Goal: Task Accomplishment & Management: Complete application form

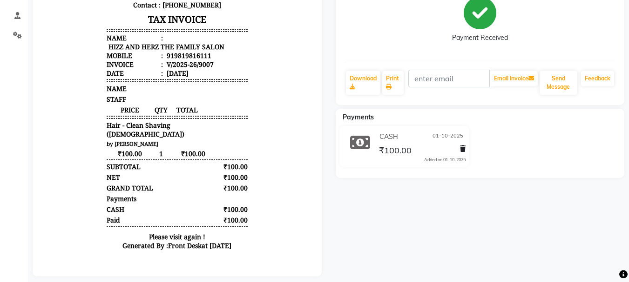
scroll to position [147, 0]
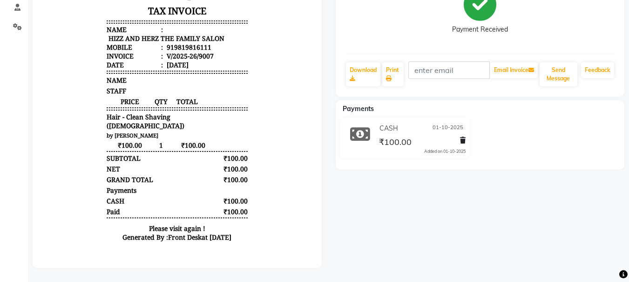
click at [456, 48] on div "HIZZ AND HERZ THE FAMILY SALON Prebook Payment Received Download Print Email In…" at bounding box center [479, 17] width 289 height 160
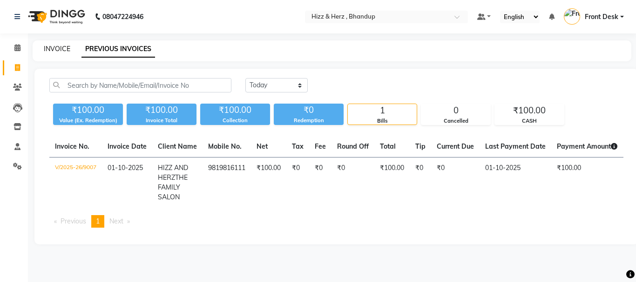
click at [55, 48] on link "INVOICE" at bounding box center [57, 49] width 27 height 8
select select "629"
select select "service"
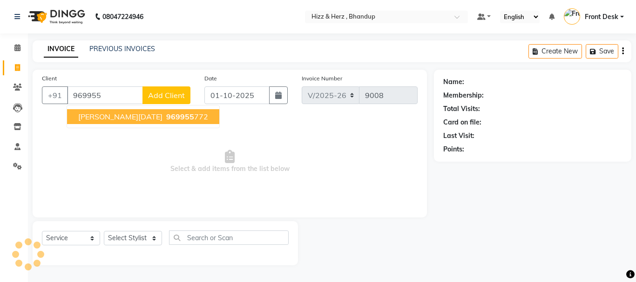
click at [172, 114] on span "969955" at bounding box center [180, 116] width 28 height 9
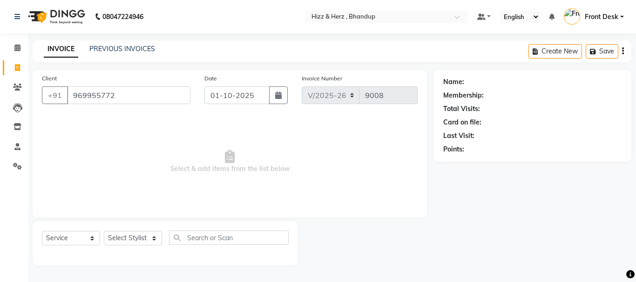
type input "969955772"
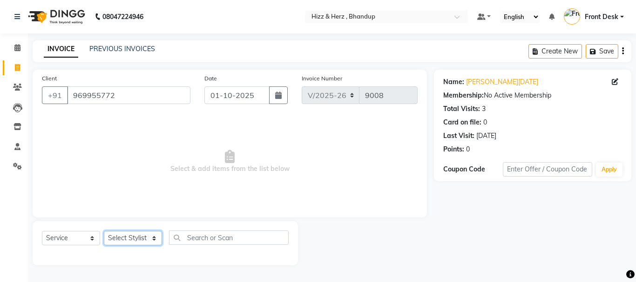
click at [140, 240] on select "Select Stylist Front Desk [PERSON_NAME] HIZZ & HERZ 2 [PERSON_NAME] [PERSON_NAM…" at bounding box center [133, 238] width 58 height 14
select select "33193"
click at [104, 231] on select "Select Stylist Front Desk Gaurav Sharma HIZZ & HERZ 2 IRFAN AHMAD Jigna Goswami…" at bounding box center [133, 238] width 58 height 14
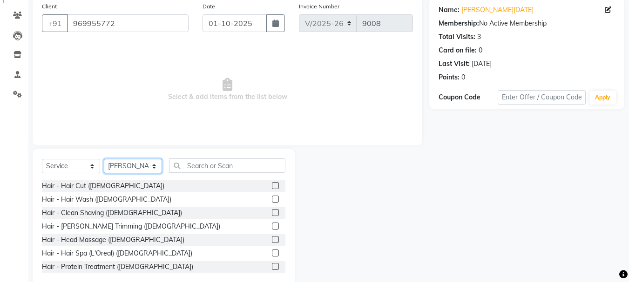
scroll to position [90, 0]
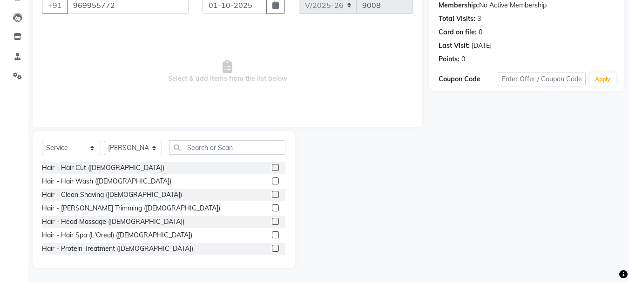
click at [272, 165] on label at bounding box center [275, 167] width 7 height 7
click at [272, 165] on input "checkbox" at bounding box center [275, 168] width 6 height 6
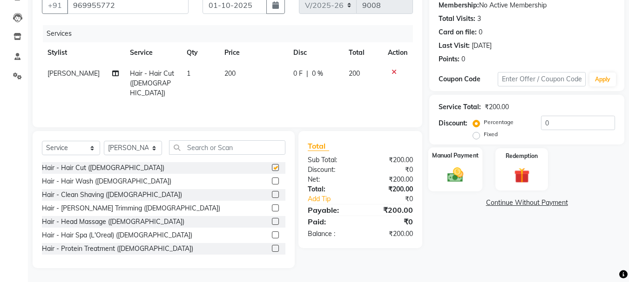
checkbox input "false"
click at [451, 174] on img at bounding box center [455, 175] width 26 height 19
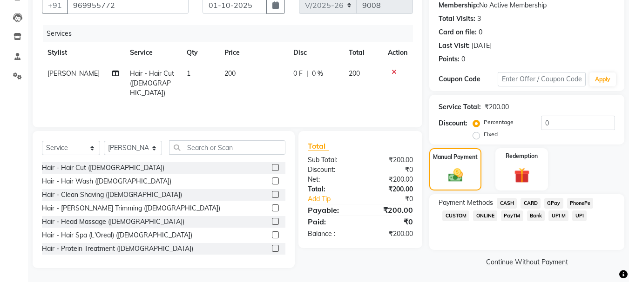
click at [507, 203] on span "CASH" at bounding box center [506, 203] width 20 height 11
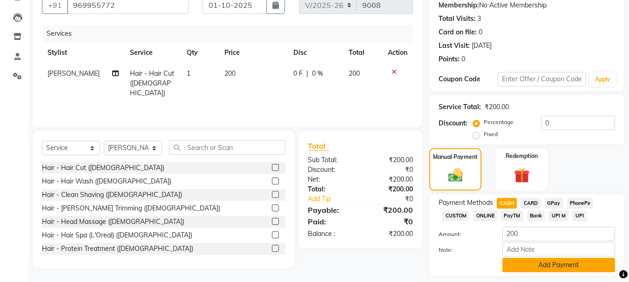
click at [557, 266] on button "Add Payment" at bounding box center [558, 265] width 113 height 14
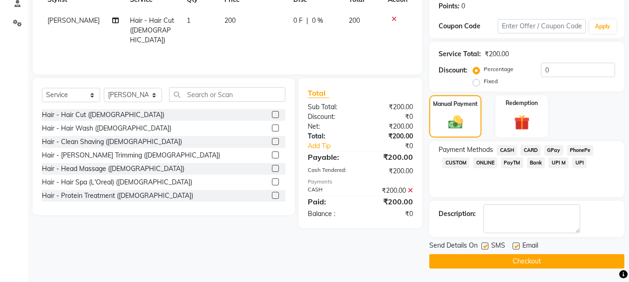
scroll to position [144, 0]
click at [562, 260] on button "Checkout" at bounding box center [526, 261] width 195 height 14
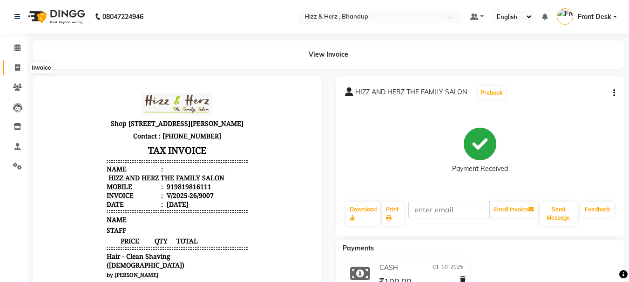
click at [18, 71] on icon at bounding box center [17, 67] width 5 height 7
select select "629"
select select "service"
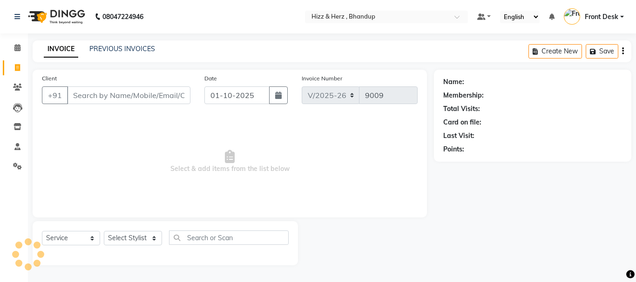
click at [109, 91] on input "Client" at bounding box center [128, 96] width 123 height 18
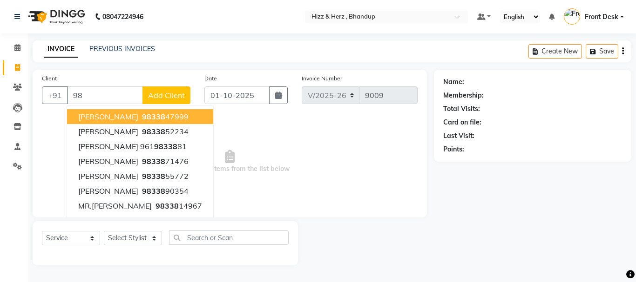
type input "9"
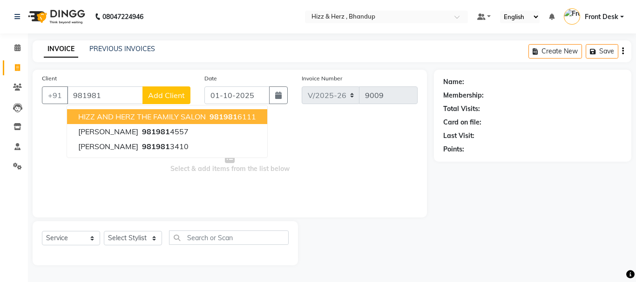
click at [127, 119] on span "HIZZ AND HERZ THE FAMILY SALON" at bounding box center [141, 116] width 127 height 9
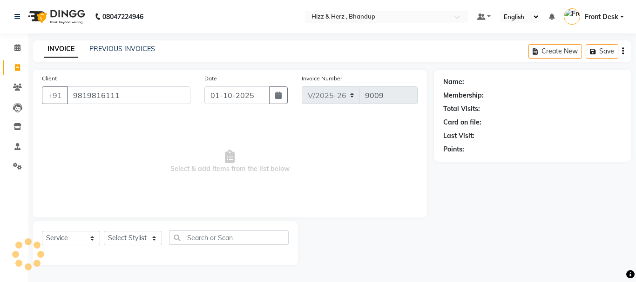
type input "9819816111"
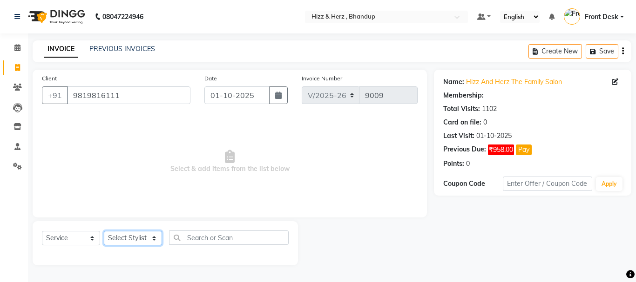
click at [134, 236] on select "Select Stylist Front Desk [PERSON_NAME] HIZZ & HERZ 2 [PERSON_NAME] [PERSON_NAM…" at bounding box center [133, 238] width 58 height 14
select select "24394"
click at [104, 231] on select "Select Stylist Front Desk [PERSON_NAME] HIZZ & HERZ 2 [PERSON_NAME] [PERSON_NAM…" at bounding box center [133, 238] width 58 height 14
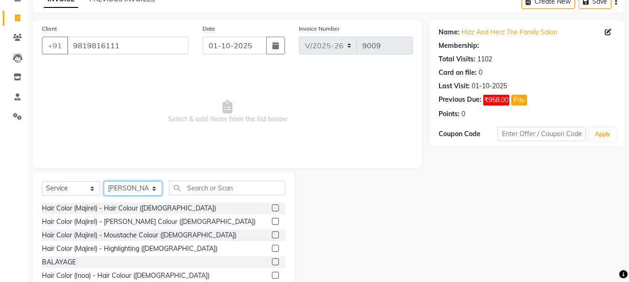
scroll to position [90, 0]
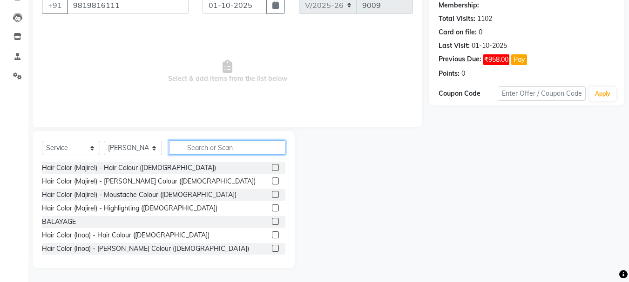
click at [200, 154] on input "text" at bounding box center [227, 148] width 116 height 14
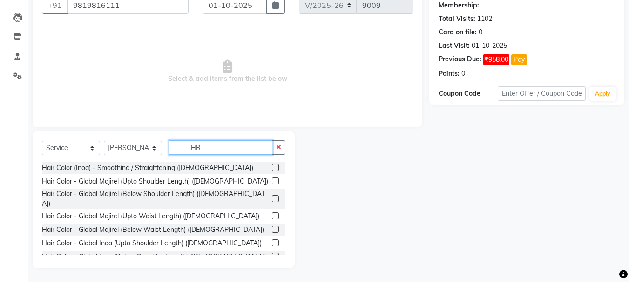
scroll to position [65, 0]
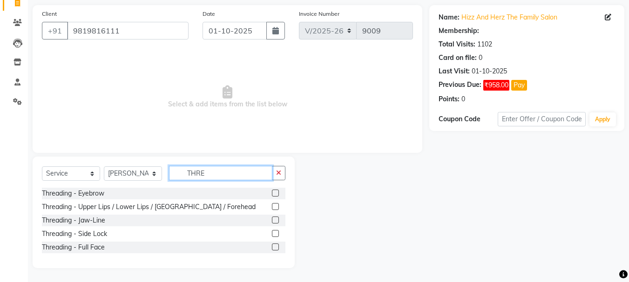
type input "THRE"
click at [273, 192] on label at bounding box center [275, 193] width 7 height 7
click at [273, 192] on input "checkbox" at bounding box center [275, 194] width 6 height 6
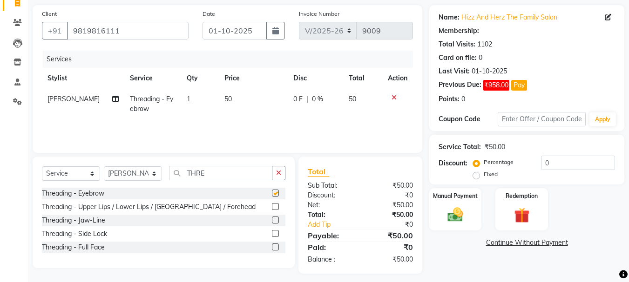
checkbox input "false"
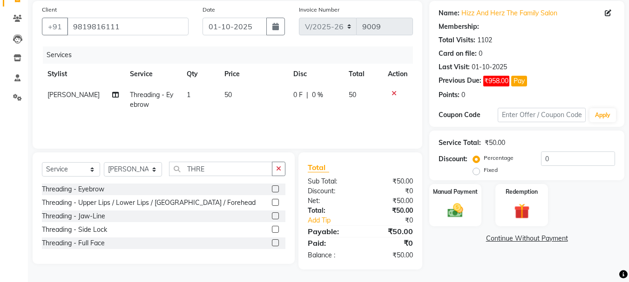
scroll to position [70, 0]
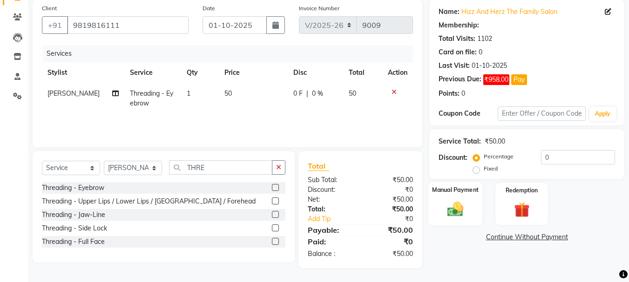
click at [456, 211] on img at bounding box center [455, 209] width 26 height 19
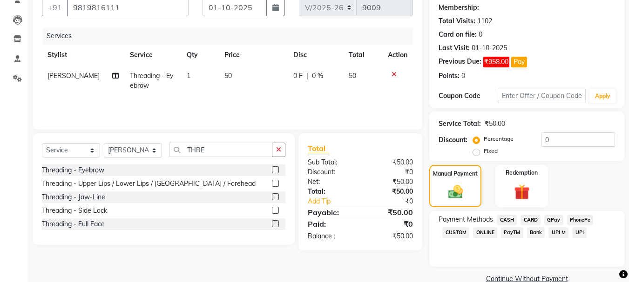
scroll to position [106, 0]
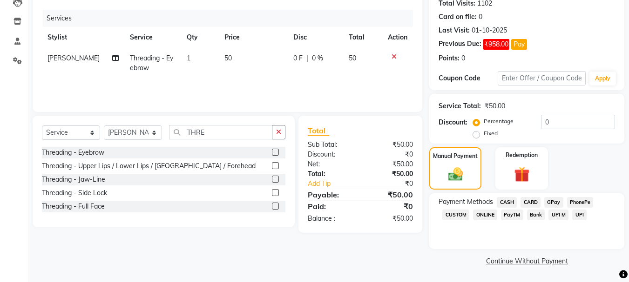
click at [508, 203] on span "CASH" at bounding box center [506, 202] width 20 height 11
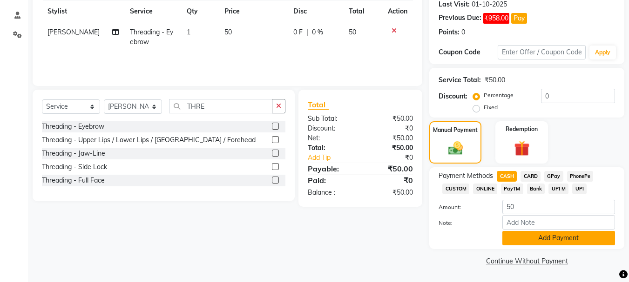
click at [512, 238] on button "Add Payment" at bounding box center [558, 238] width 113 height 14
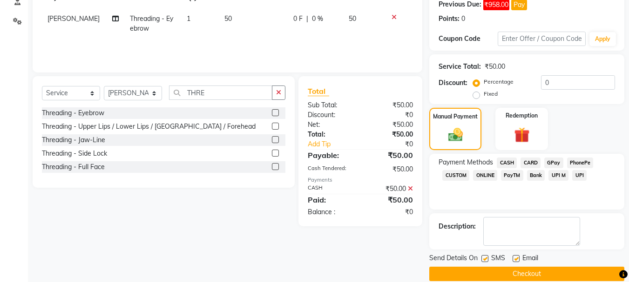
scroll to position [158, 0]
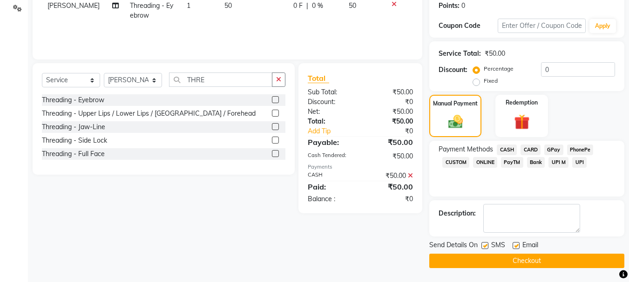
click at [538, 262] on button "Checkout" at bounding box center [526, 261] width 195 height 14
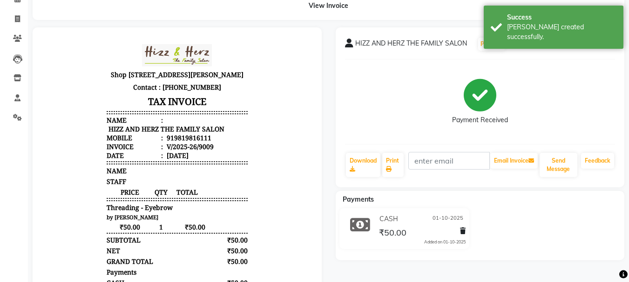
scroll to position [147, 0]
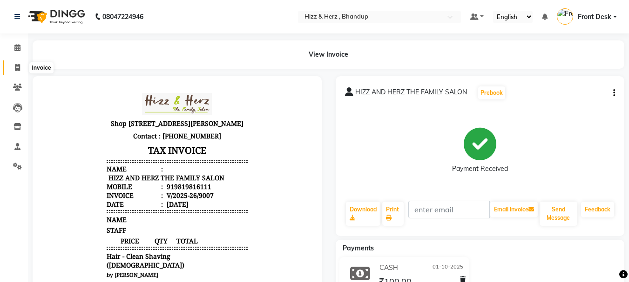
click at [20, 66] on icon at bounding box center [17, 67] width 5 height 7
select select "629"
select select "service"
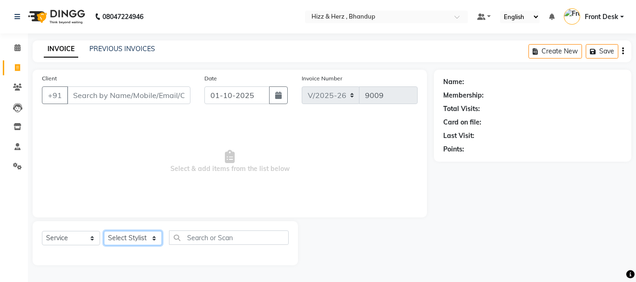
click at [129, 242] on select "Select Stylist Front Desk [PERSON_NAME] HIZZ & HERZ 2 [PERSON_NAME] [PERSON_NAM…" at bounding box center [133, 238] width 58 height 14
select select "82789"
click at [104, 231] on select "Select Stylist Front Desk [PERSON_NAME] HIZZ & HERZ 2 [PERSON_NAME] [PERSON_NAM…" at bounding box center [133, 238] width 58 height 14
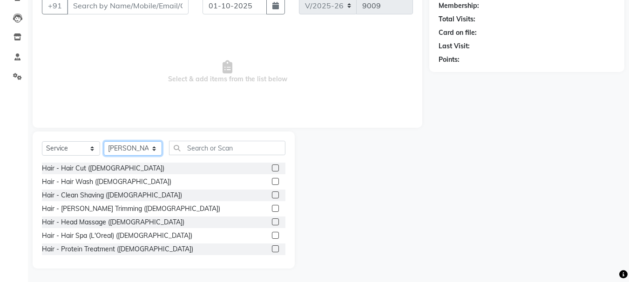
scroll to position [90, 0]
click at [272, 170] on label at bounding box center [275, 167] width 7 height 7
click at [272, 170] on input "checkbox" at bounding box center [275, 168] width 6 height 6
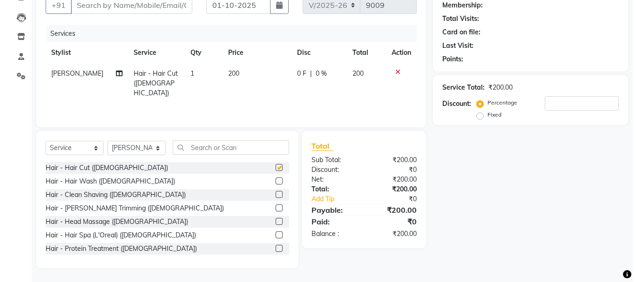
scroll to position [0, 0]
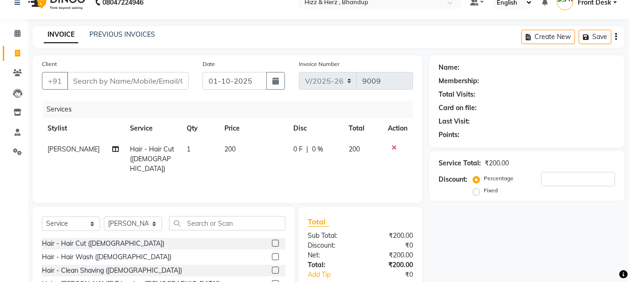
checkbox input "false"
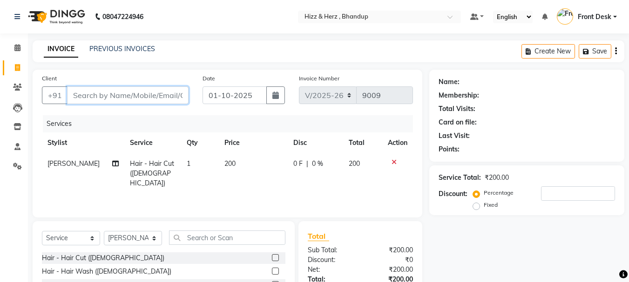
click at [170, 94] on input "Client" at bounding box center [127, 96] width 121 height 18
type input "9"
type input "0"
type input "9870109607"
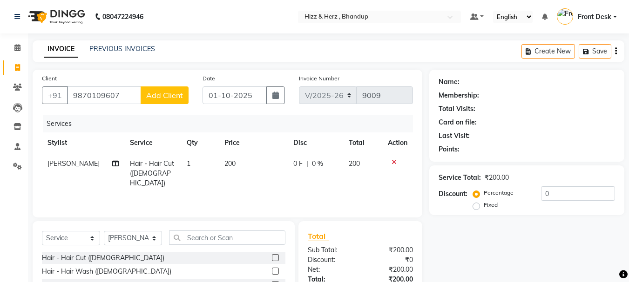
click at [170, 93] on span "Add Client" at bounding box center [164, 95] width 37 height 9
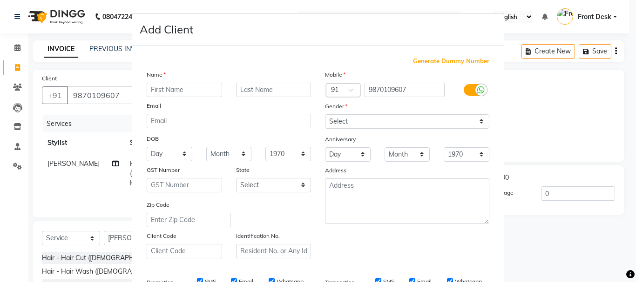
click at [176, 94] on input "text" at bounding box center [184, 90] width 75 height 14
type input "m"
type input "MR. MANISH"
click at [241, 86] on input "text" at bounding box center [273, 90] width 75 height 14
type input "O"
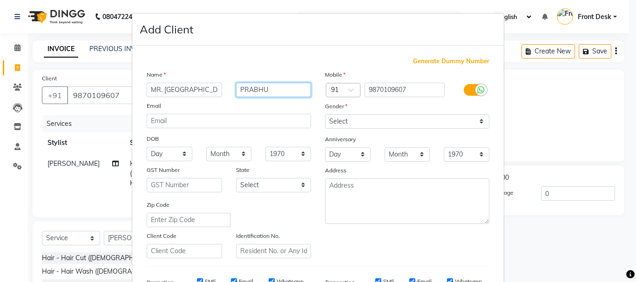
type input "PRABHU"
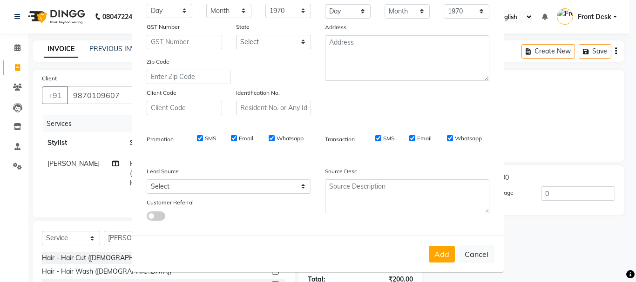
scroll to position [147, 0]
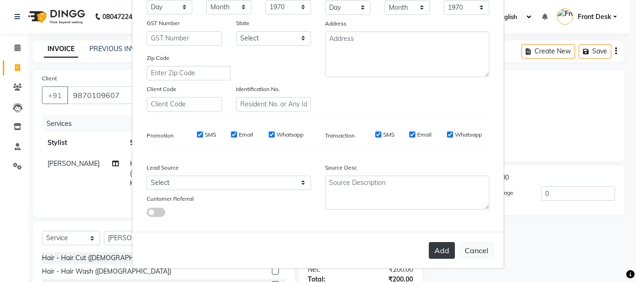
click at [430, 254] on button "Add" at bounding box center [442, 250] width 26 height 17
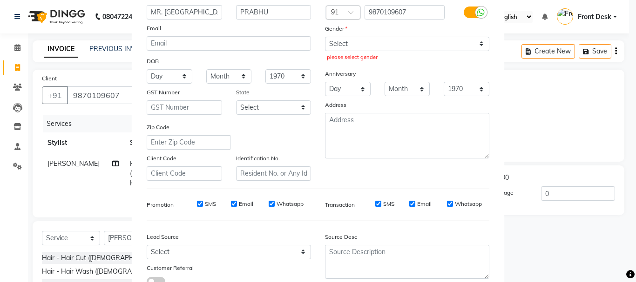
scroll to position [0, 0]
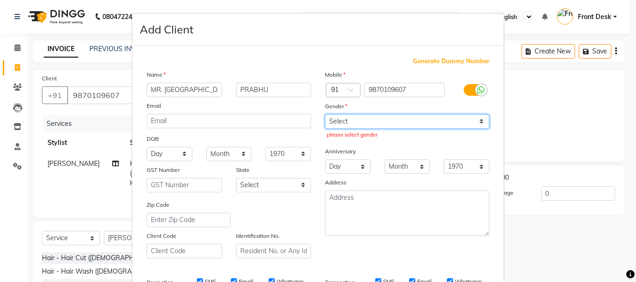
click at [342, 124] on select "Select [DEMOGRAPHIC_DATA] [DEMOGRAPHIC_DATA] Other Prefer Not To Say" at bounding box center [407, 121] width 164 height 14
select select "male"
click at [325, 114] on select "Select [DEMOGRAPHIC_DATA] [DEMOGRAPHIC_DATA] Other Prefer Not To Say" at bounding box center [407, 121] width 164 height 14
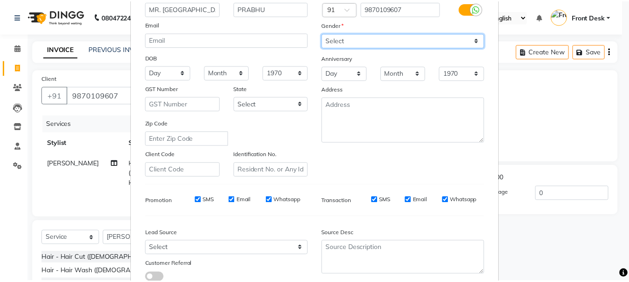
scroll to position [147, 0]
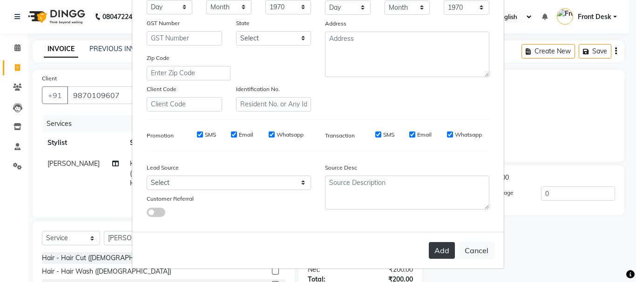
click at [440, 245] on button "Add" at bounding box center [442, 250] width 26 height 17
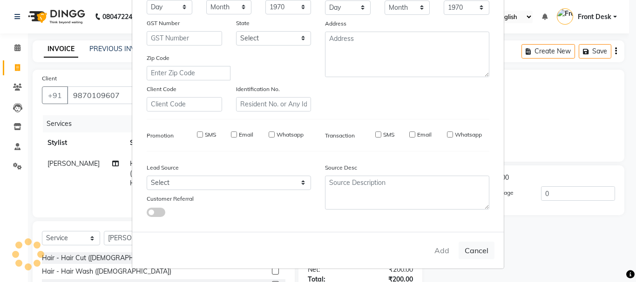
select select
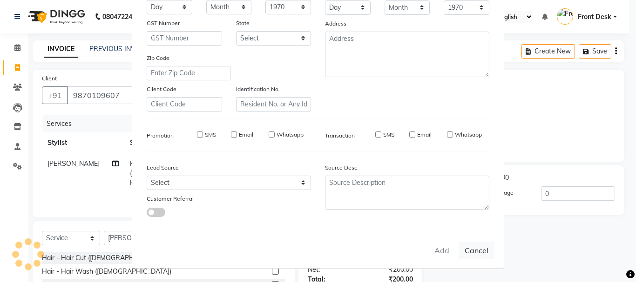
select select
checkbox input "false"
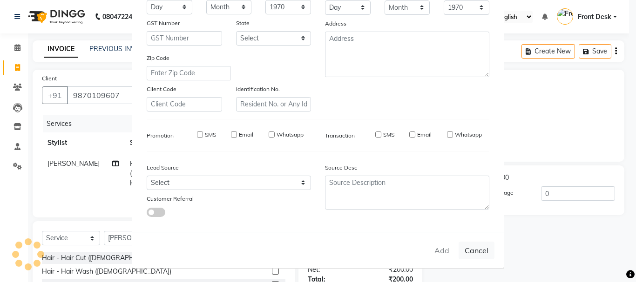
checkbox input "false"
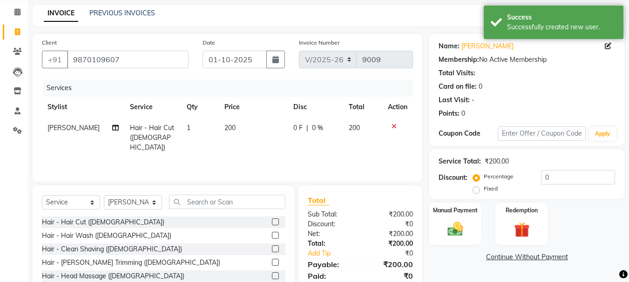
scroll to position [90, 0]
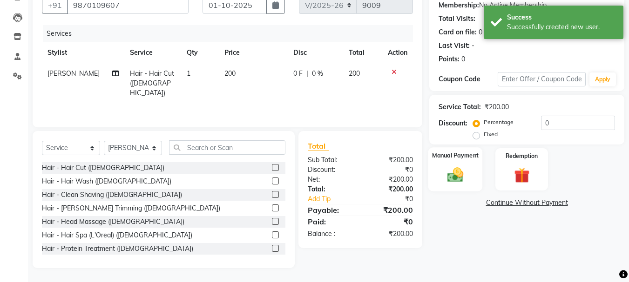
click at [460, 182] on img at bounding box center [455, 175] width 26 height 19
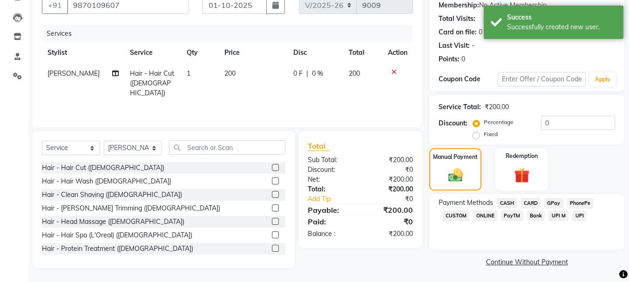
click at [509, 200] on span "CASH" at bounding box center [506, 203] width 20 height 11
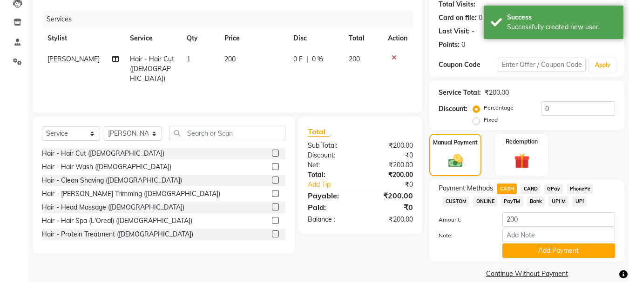
scroll to position [117, 0]
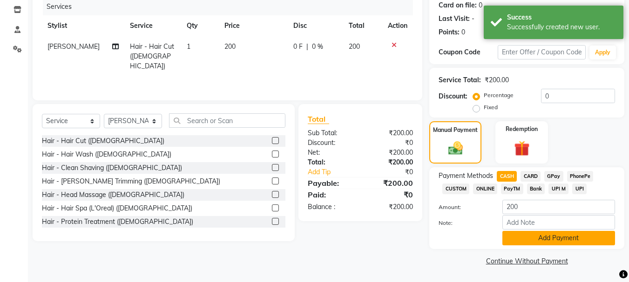
click at [556, 242] on button "Add Payment" at bounding box center [558, 238] width 113 height 14
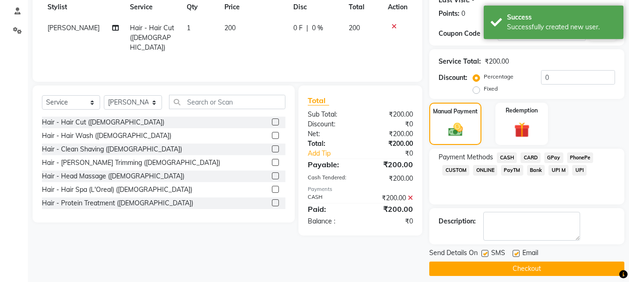
scroll to position [144, 0]
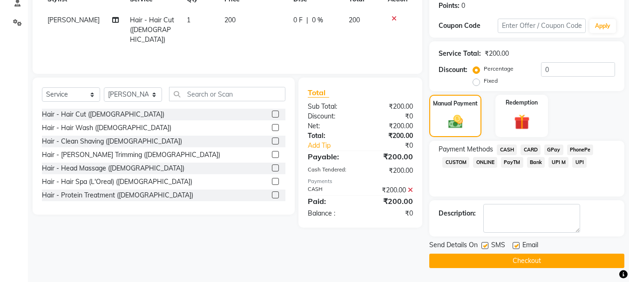
click at [524, 261] on button "Checkout" at bounding box center [526, 261] width 195 height 14
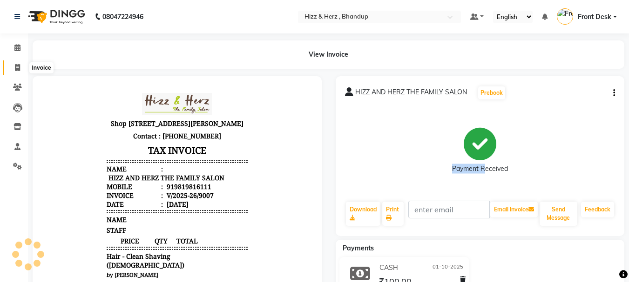
click at [17, 70] on icon at bounding box center [17, 67] width 5 height 7
select select "629"
select select "service"
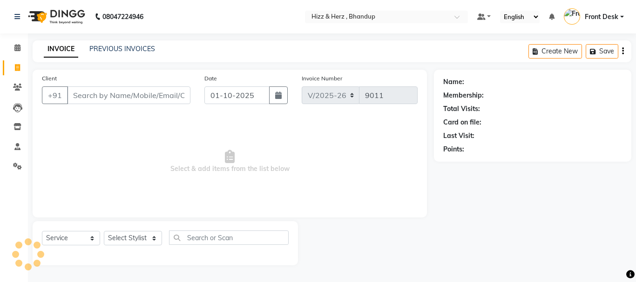
click at [104, 92] on input "Client" at bounding box center [128, 96] width 123 height 18
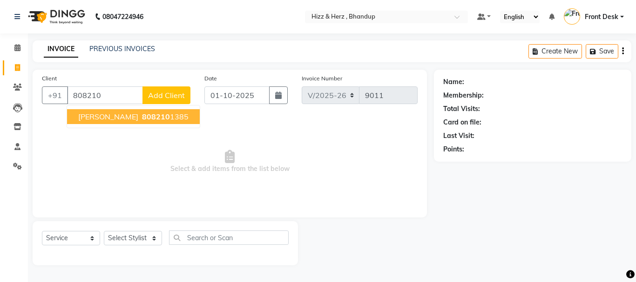
click at [128, 121] on span "MRS.KAVITA GOANKAR" at bounding box center [108, 116] width 60 height 9
type input "8082101385"
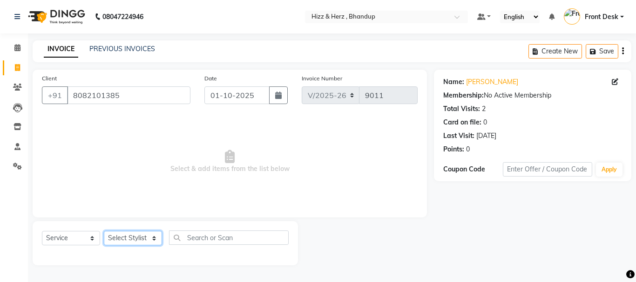
click at [127, 234] on select "Select Stylist Front Desk [PERSON_NAME] HIZZ & HERZ 2 [PERSON_NAME] [PERSON_NAM…" at bounding box center [133, 238] width 58 height 14
select select "9149"
click at [104, 231] on select "Select Stylist Front Desk [PERSON_NAME] HIZZ & HERZ 2 [PERSON_NAME] [PERSON_NAM…" at bounding box center [133, 238] width 58 height 14
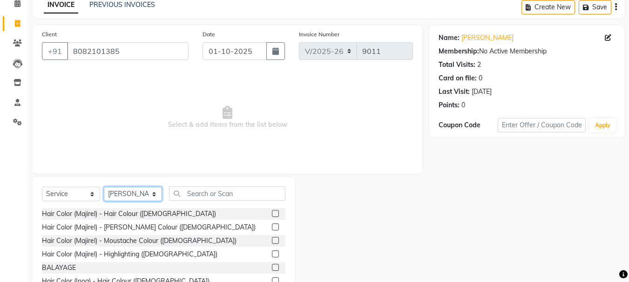
scroll to position [90, 0]
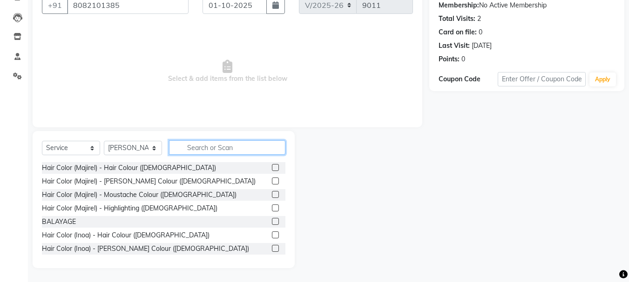
click at [219, 142] on input "text" at bounding box center [227, 148] width 116 height 14
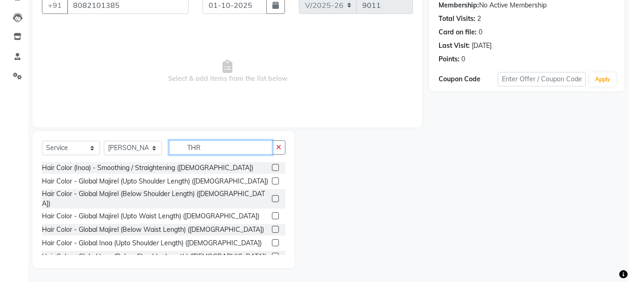
scroll to position [65, 0]
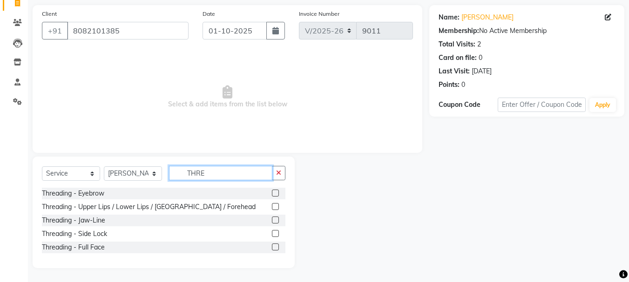
type input "THRE"
click at [272, 195] on label at bounding box center [275, 193] width 7 height 7
click at [272, 195] on input "checkbox" at bounding box center [275, 194] width 6 height 6
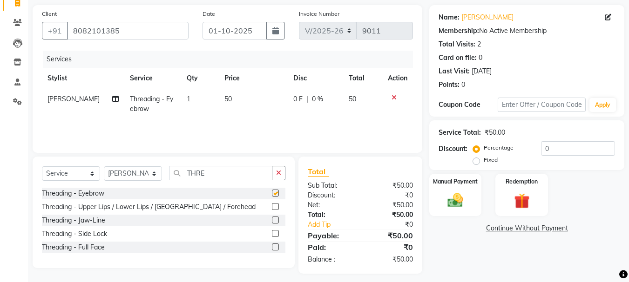
checkbox input "false"
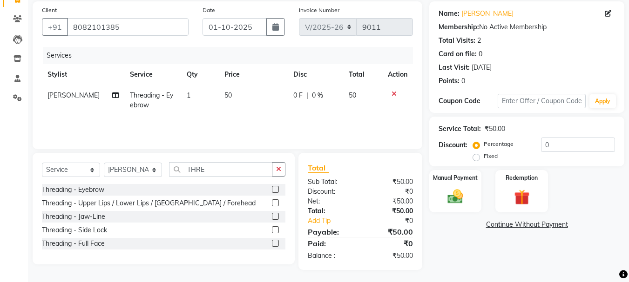
scroll to position [70, 0]
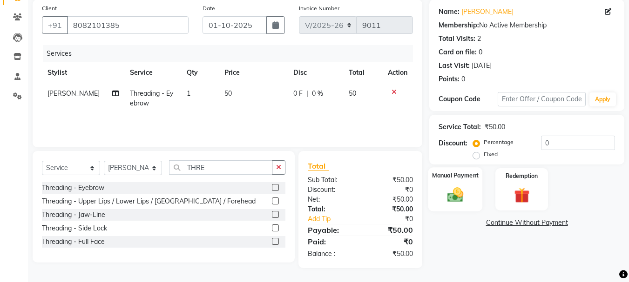
click at [455, 197] on img at bounding box center [455, 195] width 26 height 19
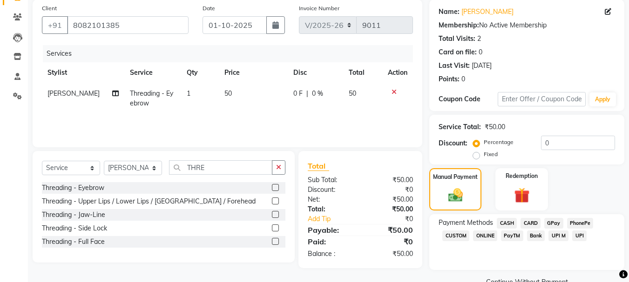
click at [504, 224] on span "CASH" at bounding box center [506, 223] width 20 height 11
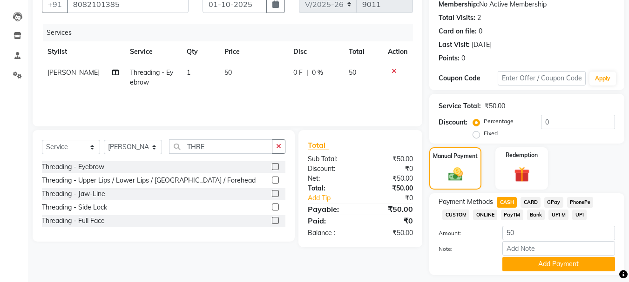
scroll to position [117, 0]
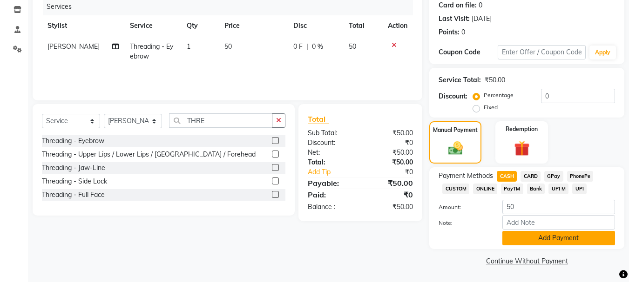
click at [567, 235] on button "Add Payment" at bounding box center [558, 238] width 113 height 14
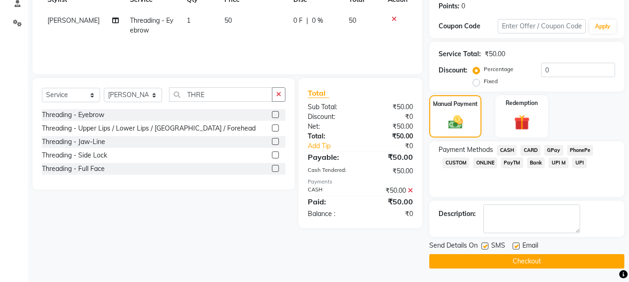
scroll to position [144, 0]
click at [503, 267] on button "Checkout" at bounding box center [526, 261] width 195 height 14
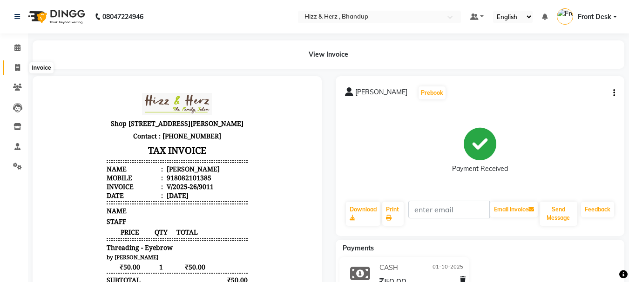
click at [19, 66] on icon at bounding box center [17, 67] width 5 height 7
select select "service"
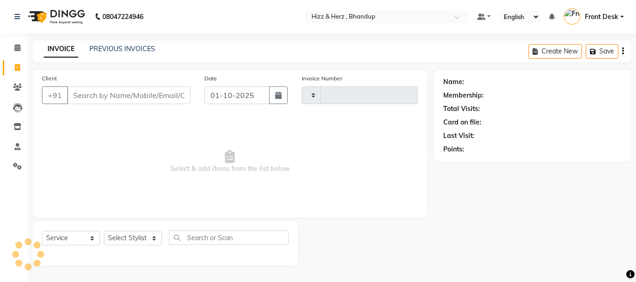
type input "9012"
select select "629"
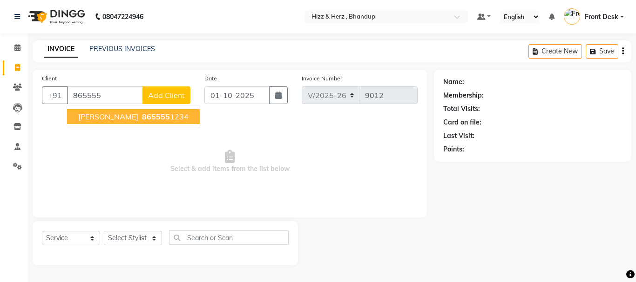
click at [142, 116] on span "865555" at bounding box center [156, 116] width 28 height 9
type input "8655551234"
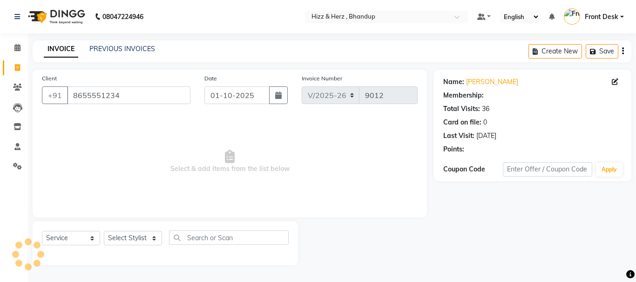
select select "1: Object"
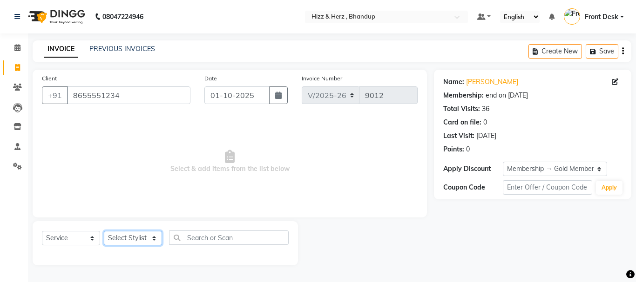
click at [125, 241] on select "Select Stylist Front Desk [PERSON_NAME] HIZZ & HERZ 2 [PERSON_NAME] [PERSON_NAM…" at bounding box center [133, 238] width 58 height 14
select select "24394"
click at [104, 231] on select "Select Stylist Front Desk [PERSON_NAME] HIZZ & HERZ 2 [PERSON_NAME] [PERSON_NAM…" at bounding box center [133, 238] width 58 height 14
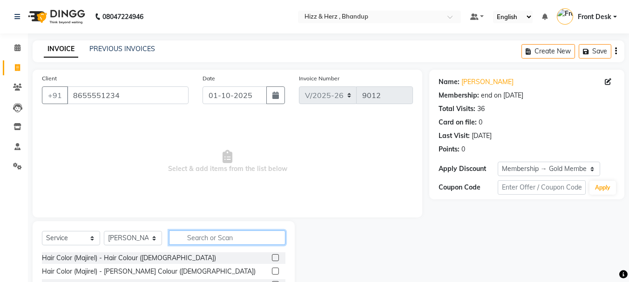
click at [202, 236] on input "text" at bounding box center [227, 238] width 116 height 14
type input "THR"
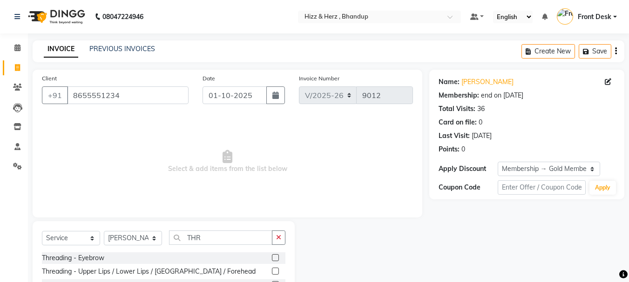
click at [279, 258] on label at bounding box center [275, 258] width 7 height 7
click at [278, 258] on input "checkbox" at bounding box center [275, 258] width 6 height 6
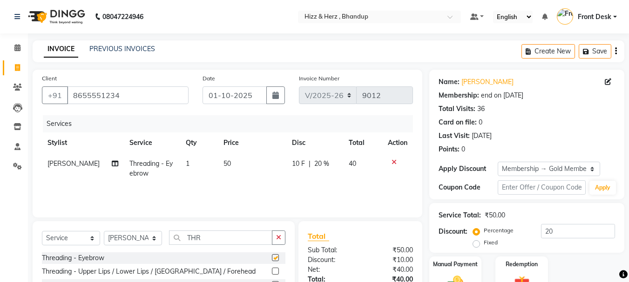
checkbox input "false"
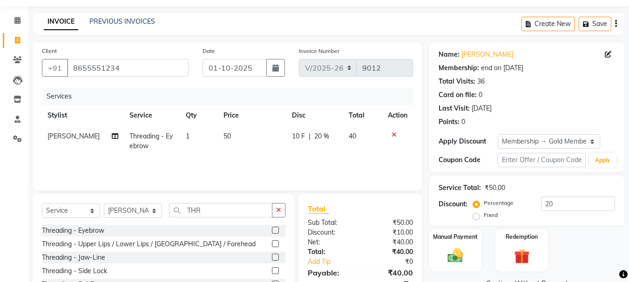
scroll to position [70, 0]
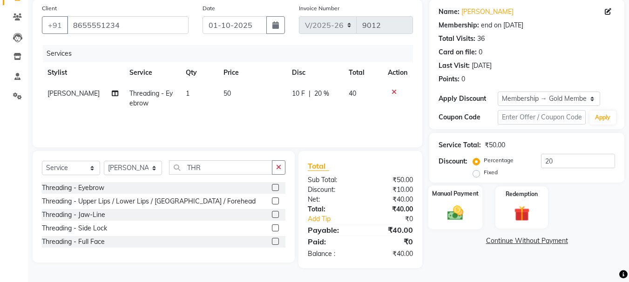
click at [464, 206] on img at bounding box center [455, 213] width 26 height 19
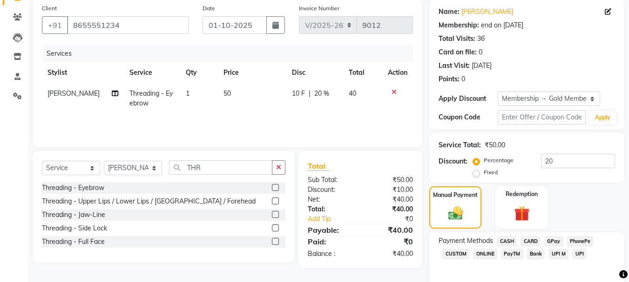
click at [558, 247] on div "GPay" at bounding box center [551, 242] width 23 height 13
click at [557, 241] on span "GPay" at bounding box center [553, 241] width 19 height 11
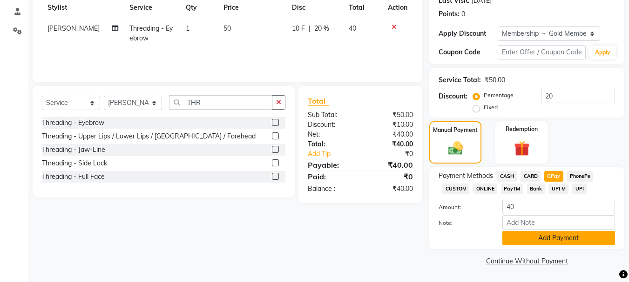
click at [544, 233] on button "Add Payment" at bounding box center [558, 238] width 113 height 14
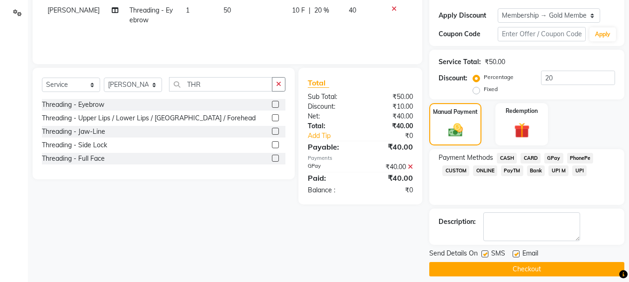
scroll to position [162, 0]
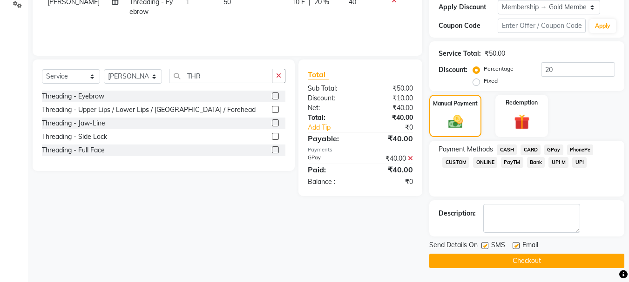
click at [521, 261] on button "Checkout" at bounding box center [526, 261] width 195 height 14
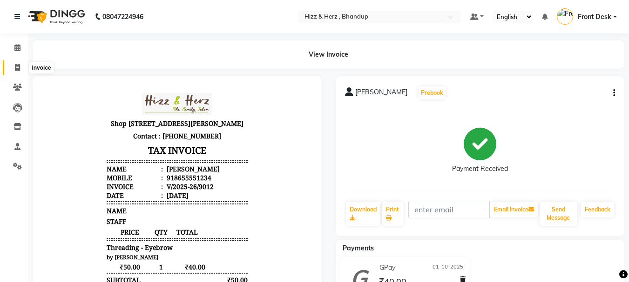
click at [18, 68] on icon at bounding box center [17, 67] width 5 height 7
select select "629"
select select "service"
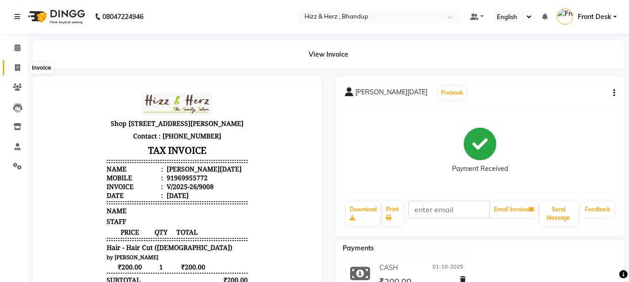
click at [15, 67] on icon at bounding box center [17, 67] width 5 height 7
select select "629"
select select "service"
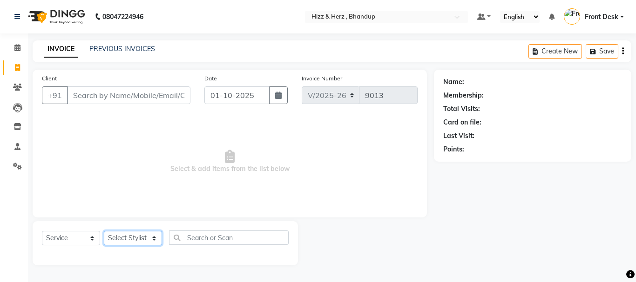
click at [134, 234] on select "Select Stylist Front Desk [PERSON_NAME] HIZZ & HERZ 2 [PERSON_NAME] [PERSON_NAM…" at bounding box center [133, 238] width 58 height 14
select select "24395"
click at [104, 231] on select "Select Stylist Front Desk [PERSON_NAME] HIZZ & HERZ 2 [PERSON_NAME] [PERSON_NAM…" at bounding box center [133, 238] width 58 height 14
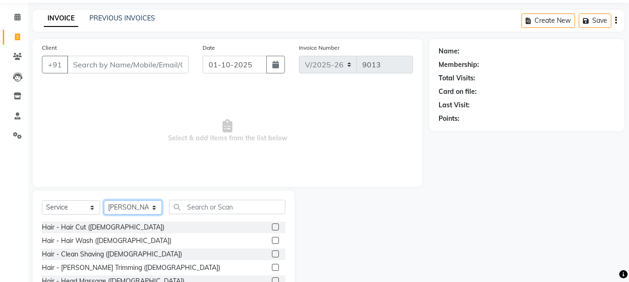
scroll to position [47, 0]
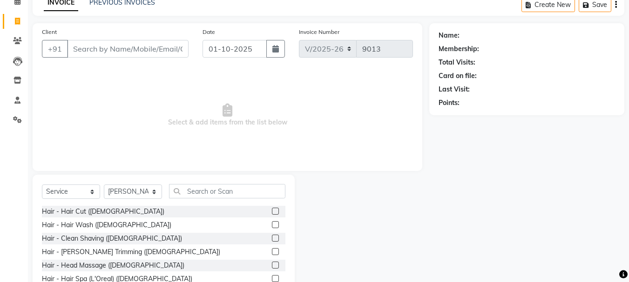
click at [272, 254] on label at bounding box center [275, 251] width 7 height 7
click at [272, 254] on input "checkbox" at bounding box center [275, 252] width 6 height 6
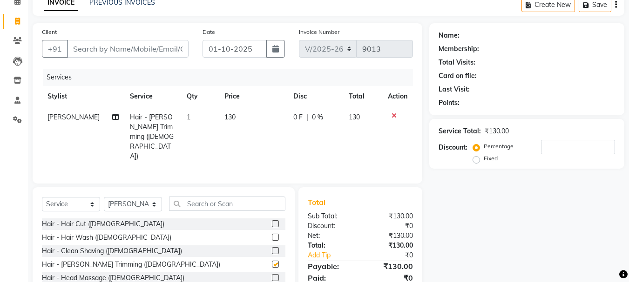
checkbox input "false"
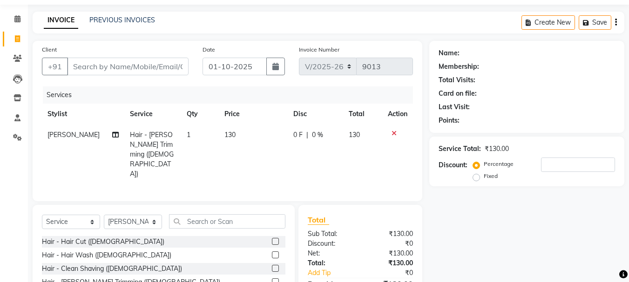
scroll to position [0, 0]
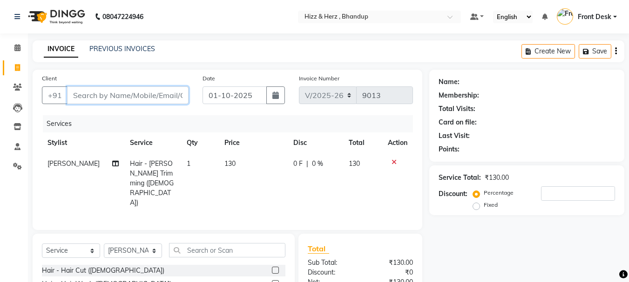
click at [176, 99] on input "Client" at bounding box center [127, 96] width 121 height 18
type input "J"
type input "0"
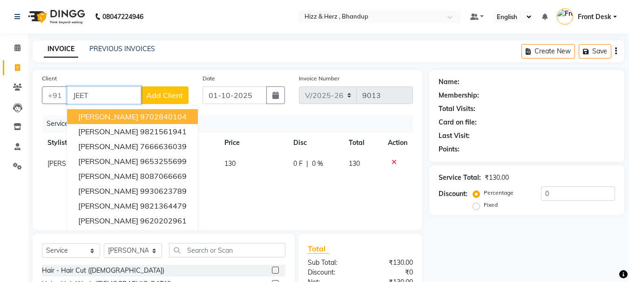
click at [172, 117] on button "JEET VORA 9702840104" at bounding box center [132, 116] width 131 height 15
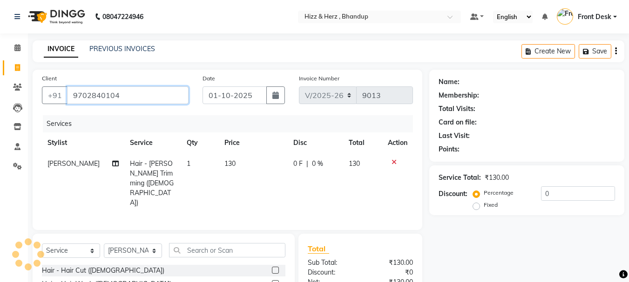
type input "9702840104"
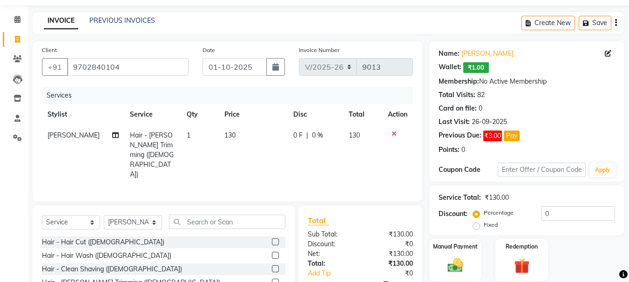
scroll to position [47, 0]
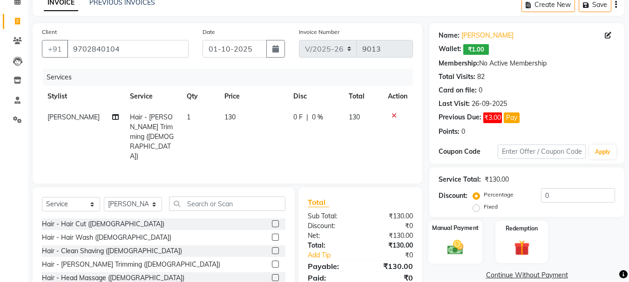
click at [448, 248] on img at bounding box center [455, 247] width 26 height 19
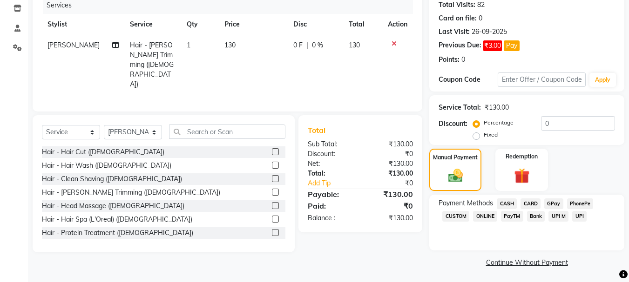
scroll to position [120, 0]
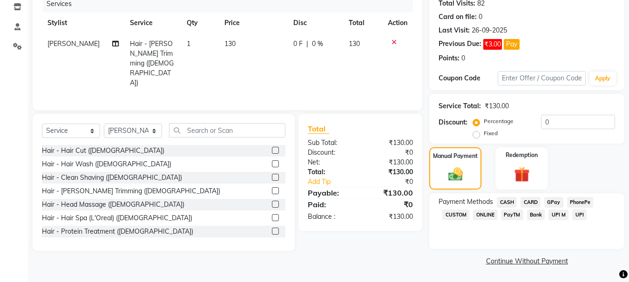
click at [559, 204] on span "GPay" at bounding box center [553, 202] width 19 height 11
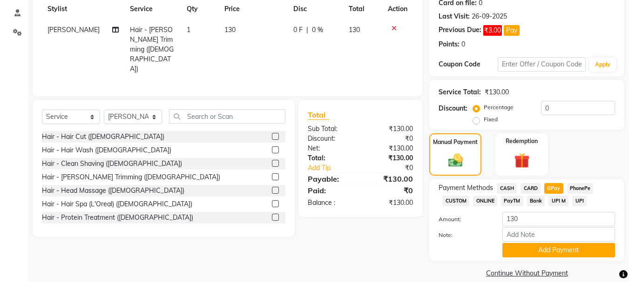
scroll to position [146, 0]
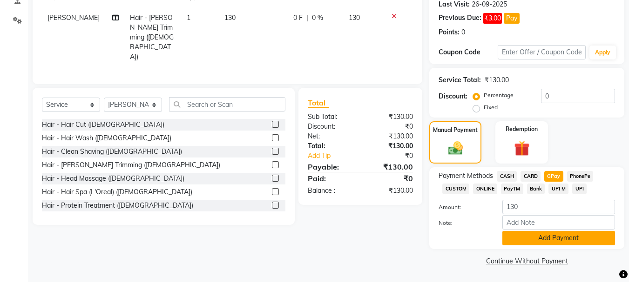
click at [556, 234] on button "Add Payment" at bounding box center [558, 238] width 113 height 14
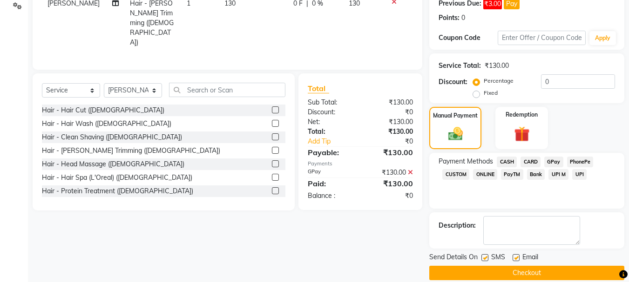
scroll to position [173, 0]
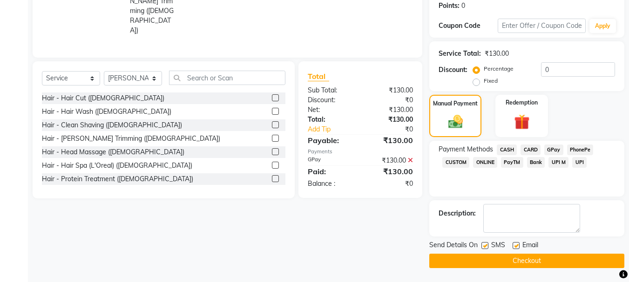
click at [564, 265] on button "Checkout" at bounding box center [526, 261] width 195 height 14
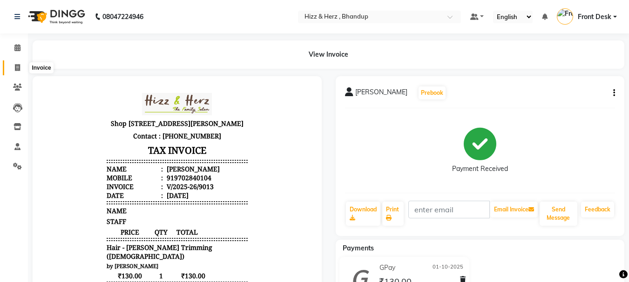
click at [18, 69] on icon at bounding box center [17, 67] width 5 height 7
select select "service"
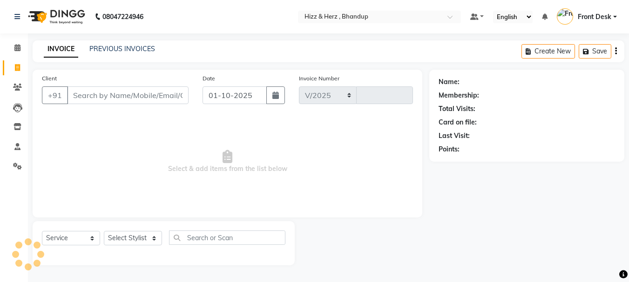
select select "629"
type input "9014"
click at [107, 50] on link "PREVIOUS INVOICES" at bounding box center [122, 49] width 66 height 8
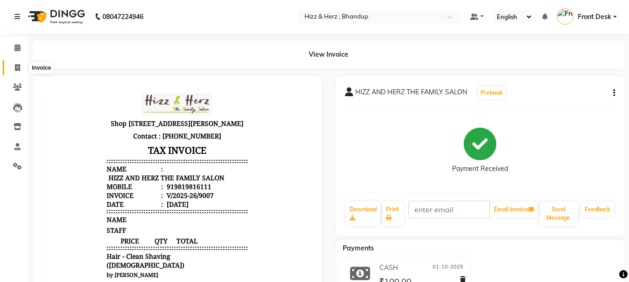
click at [15, 71] on icon at bounding box center [17, 67] width 5 height 7
select select "629"
select select "service"
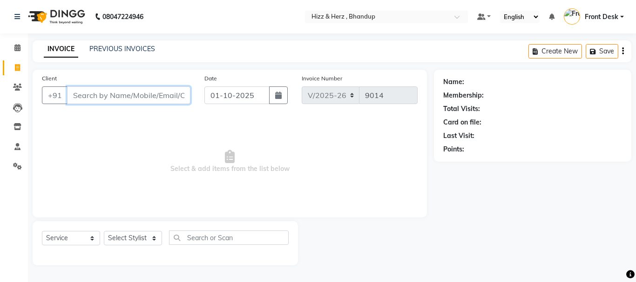
click at [163, 92] on input "Client" at bounding box center [128, 96] width 123 height 18
click at [163, 93] on input "Client" at bounding box center [128, 96] width 123 height 18
click at [16, 90] on icon at bounding box center [17, 87] width 9 height 7
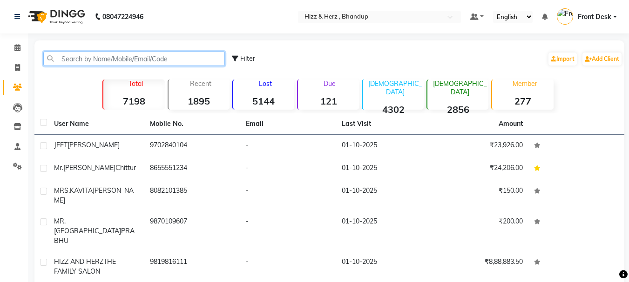
click at [130, 55] on input "text" at bounding box center [133, 59] width 181 height 14
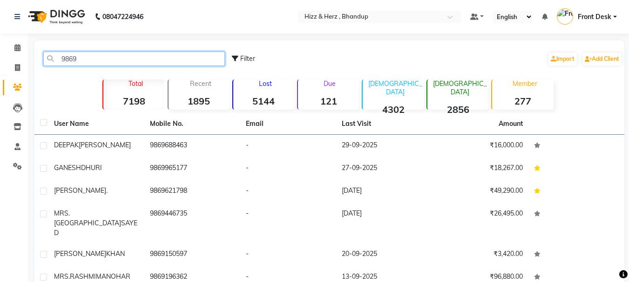
click at [126, 59] on input "9869" at bounding box center [133, 59] width 181 height 14
type input "9"
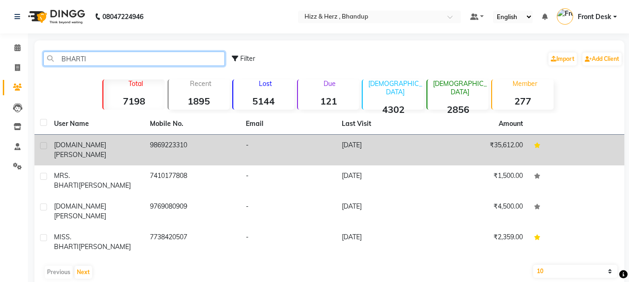
type input "BHARTI"
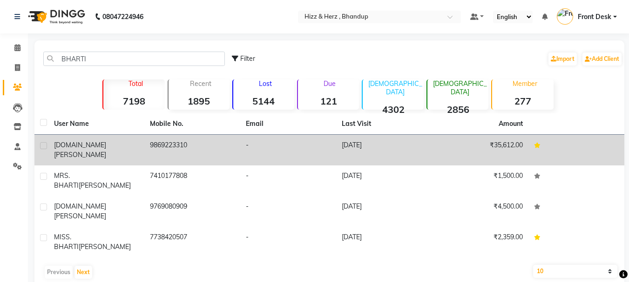
click at [174, 148] on td "9869223310" at bounding box center [192, 150] width 96 height 31
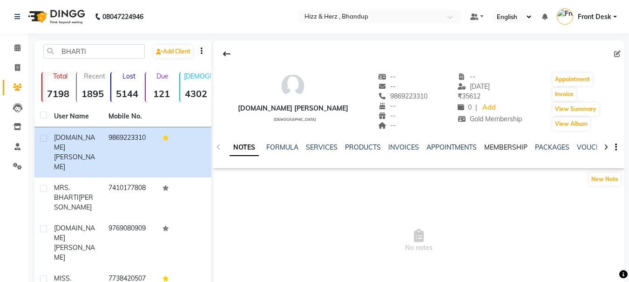
click at [490, 144] on link "MEMBERSHIP" at bounding box center [505, 147] width 43 height 8
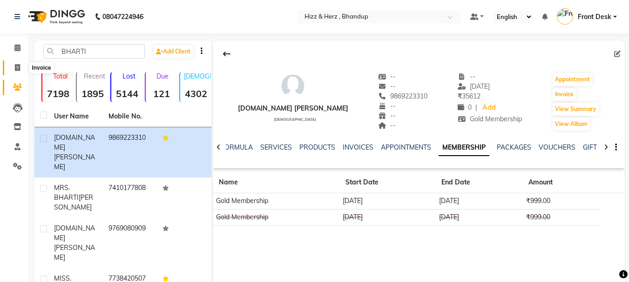
drag, startPoint x: 410, startPoint y: 194, endPoint x: 20, endPoint y: 67, distance: 410.8
click at [20, 67] on icon at bounding box center [17, 67] width 5 height 7
select select "629"
select select "service"
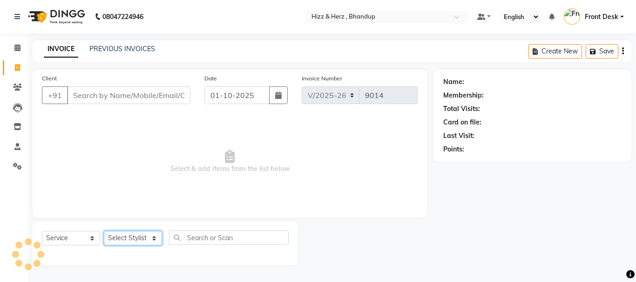
click at [133, 235] on select "Select Stylist Front Desk [PERSON_NAME] HIZZ & HERZ 2 [PERSON_NAME] [PERSON_NAM…" at bounding box center [133, 238] width 58 height 14
select select "9145"
click at [104, 231] on select "Select Stylist Front Desk [PERSON_NAME] HIZZ & HERZ 2 [PERSON_NAME] [PERSON_NAM…" at bounding box center [133, 238] width 58 height 14
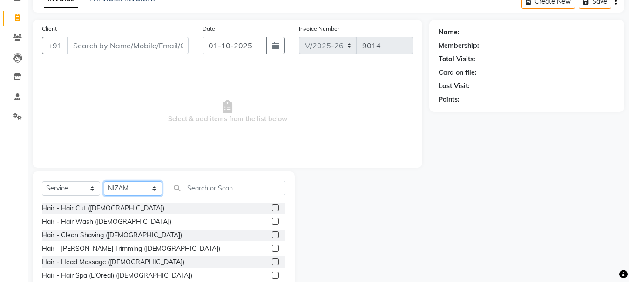
scroll to position [90, 0]
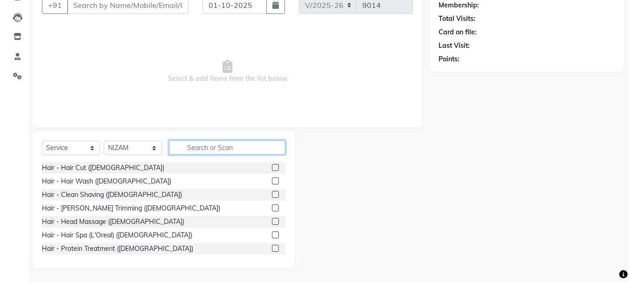
click at [208, 149] on input "text" at bounding box center [227, 148] width 116 height 14
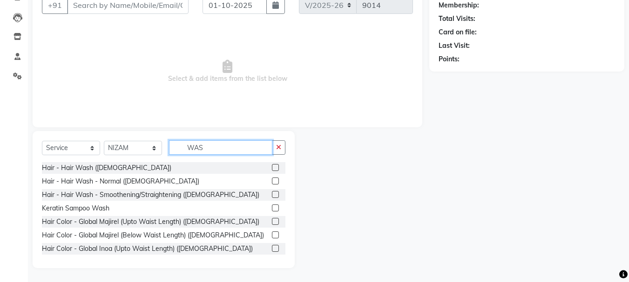
scroll to position [51, 0]
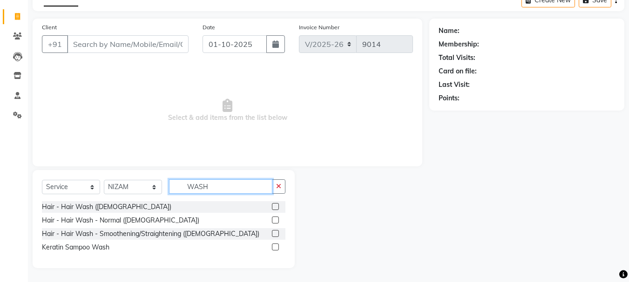
type input "WASH"
click at [274, 223] on label at bounding box center [275, 220] width 7 height 7
click at [274, 223] on input "checkbox" at bounding box center [275, 221] width 6 height 6
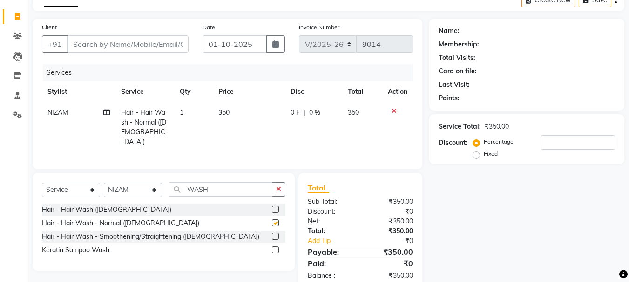
checkbox input "false"
click at [245, 188] on input "WASH" at bounding box center [220, 189] width 103 height 14
type input "W"
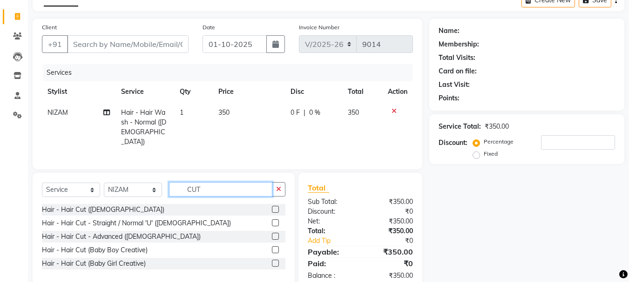
type input "CUT"
click at [273, 236] on label at bounding box center [275, 236] width 7 height 7
click at [273, 236] on input "checkbox" at bounding box center [275, 237] width 6 height 6
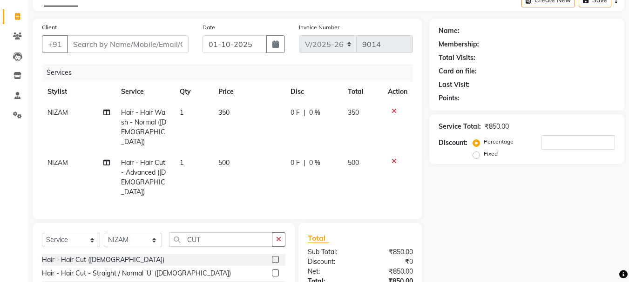
checkbox input "false"
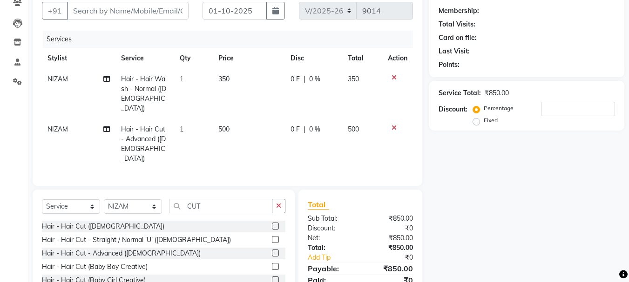
scroll to position [111, 0]
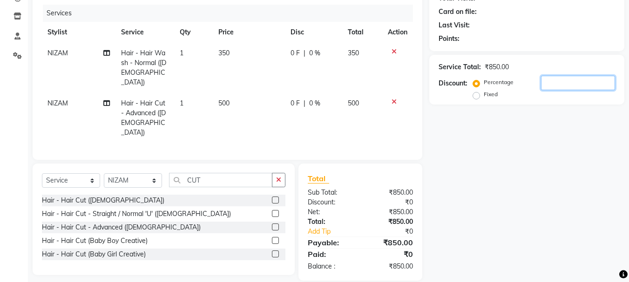
click at [568, 78] on input "number" at bounding box center [578, 83] width 74 height 14
type input "10"
click at [509, 179] on div "Name: Membership: Total Visits: Card on file: Last Visit: Points: Service Total…" at bounding box center [530, 120] width 202 height 322
click at [225, 51] on span "350" at bounding box center [222, 53] width 11 height 8
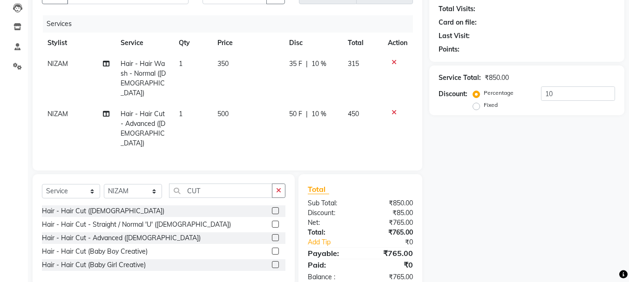
select select "9145"
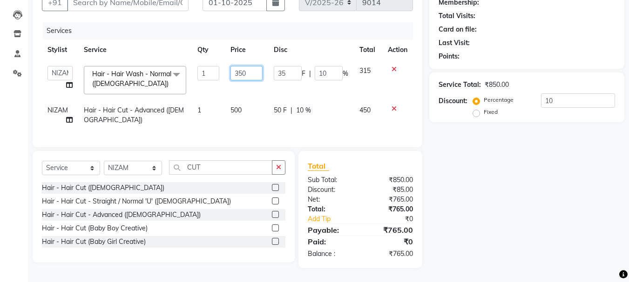
click at [241, 68] on input "350" at bounding box center [246, 73] width 32 height 14
type input "400"
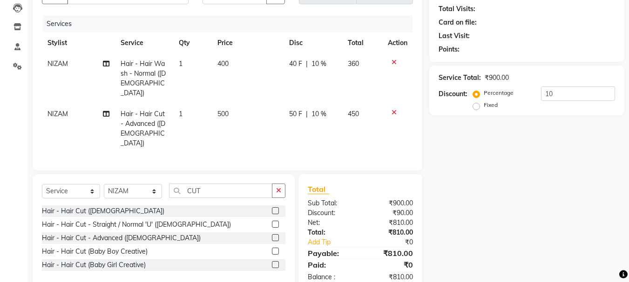
click at [246, 76] on td "400" at bounding box center [248, 79] width 72 height 50
select select "9145"
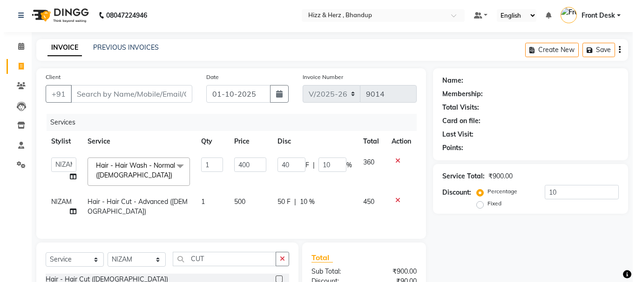
scroll to position [0, 0]
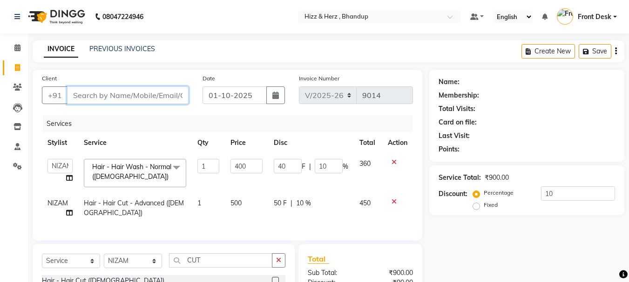
click at [134, 94] on input "Client" at bounding box center [127, 96] width 121 height 18
click at [161, 96] on input "Client" at bounding box center [127, 96] width 121 height 18
type input "9"
type input "0"
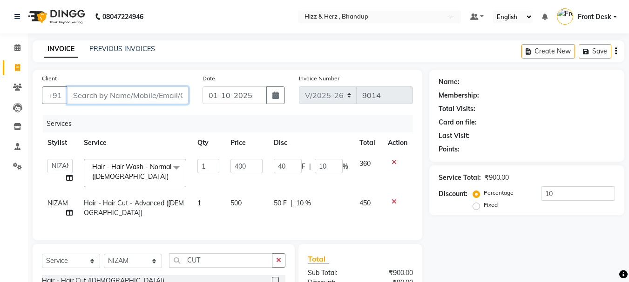
type input "0"
type input "9503030451"
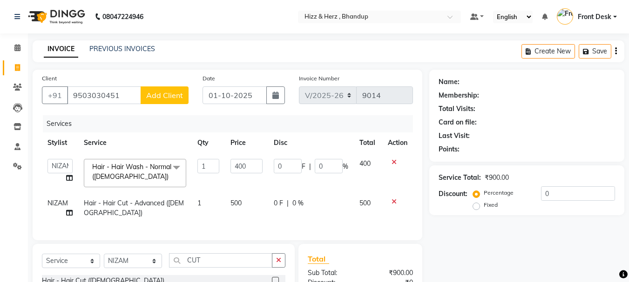
click at [163, 98] on span "Add Client" at bounding box center [164, 95] width 37 height 9
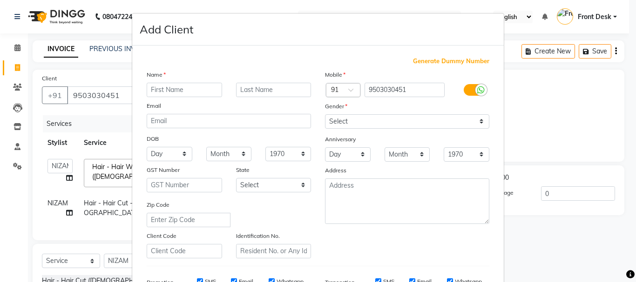
click at [182, 92] on input "text" at bounding box center [184, 90] width 75 height 14
type input "MISS SHUBHANGI"
click at [261, 86] on input "text" at bounding box center [273, 90] width 75 height 14
type input "AGARWAL"
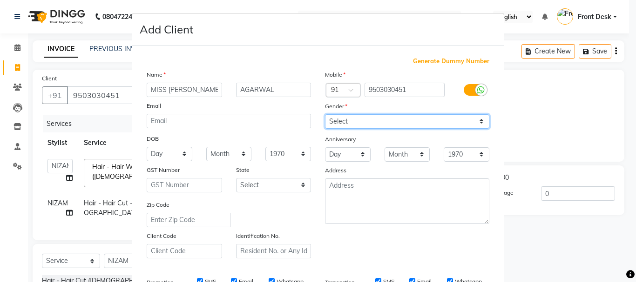
click at [347, 124] on select "Select [DEMOGRAPHIC_DATA] [DEMOGRAPHIC_DATA] Other Prefer Not To Say" at bounding box center [407, 121] width 164 height 14
select select "female"
click at [325, 114] on select "Select [DEMOGRAPHIC_DATA] [DEMOGRAPHIC_DATA] Other Prefer Not To Say" at bounding box center [407, 121] width 164 height 14
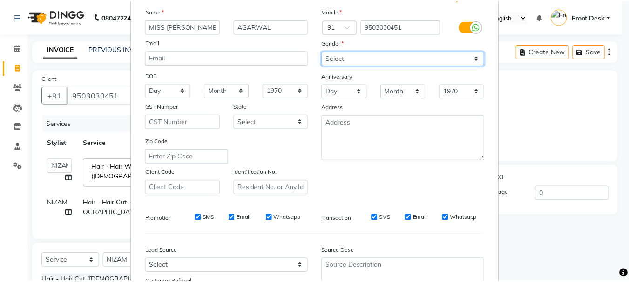
scroll to position [140, 0]
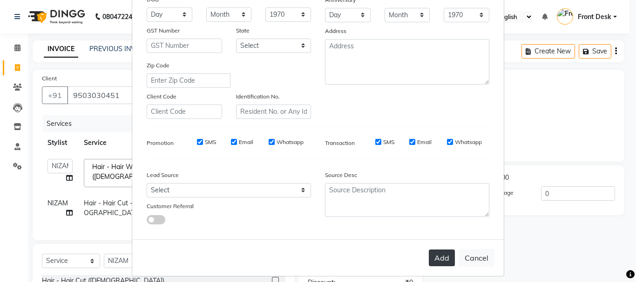
click at [431, 259] on button "Add" at bounding box center [442, 258] width 26 height 17
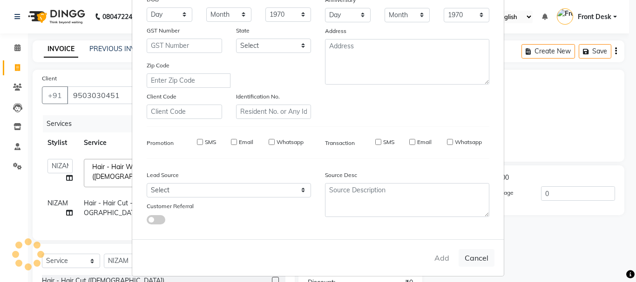
select select
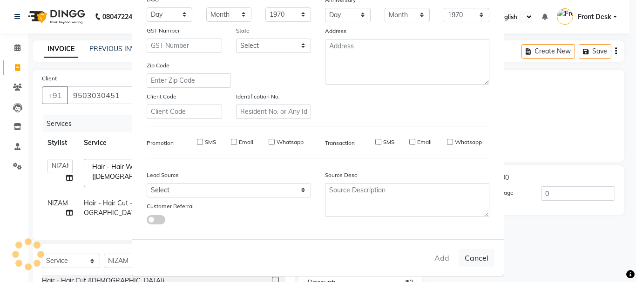
select select
checkbox input "false"
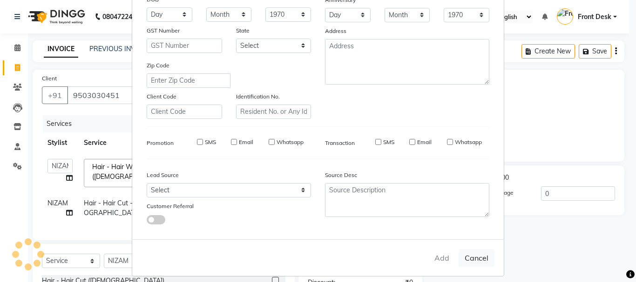
checkbox input "false"
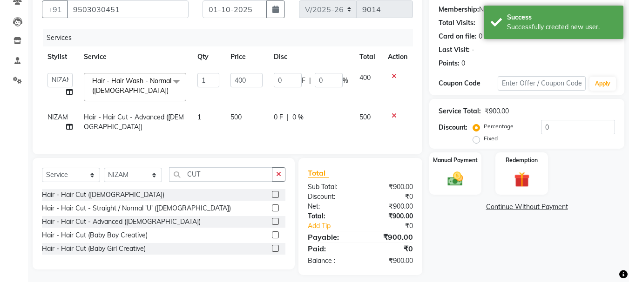
scroll to position [100, 0]
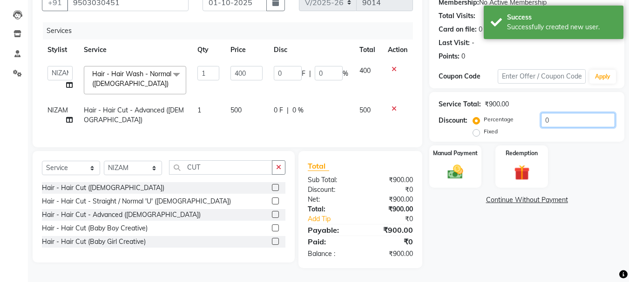
click at [565, 114] on input "0" at bounding box center [578, 120] width 74 height 14
type input "1"
type input "4"
type input "1"
type input "10"
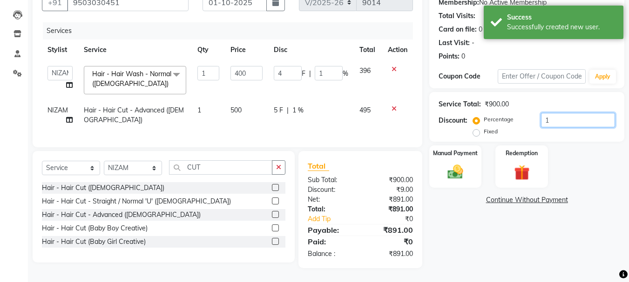
type input "40"
type input "10"
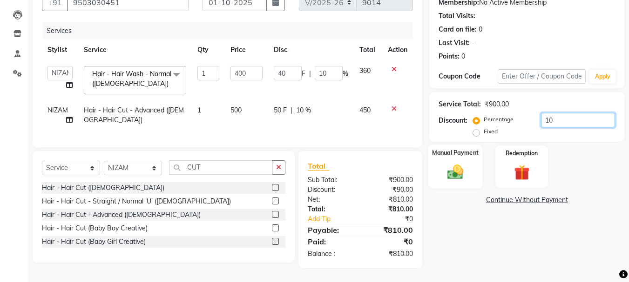
type input "10"
click at [451, 166] on img at bounding box center [455, 172] width 26 height 19
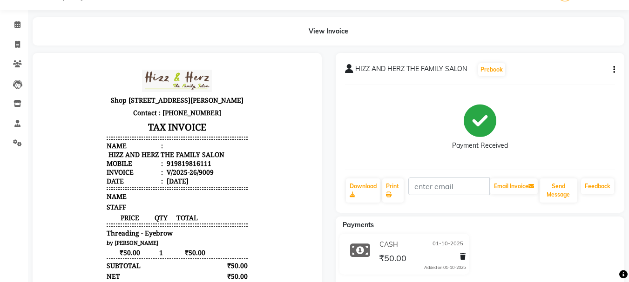
scroll to position [7, 0]
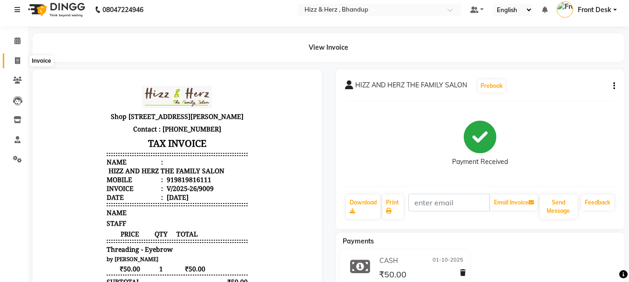
click at [19, 59] on icon at bounding box center [17, 60] width 5 height 7
select select "629"
select select "service"
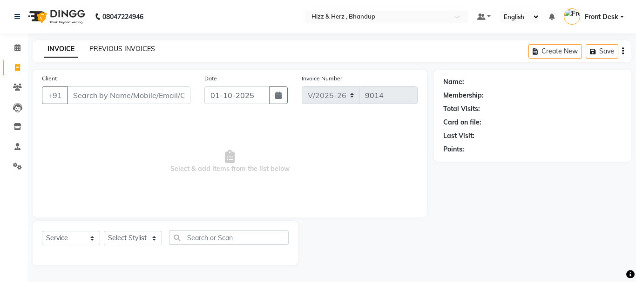
click at [141, 47] on link "PREVIOUS INVOICES" at bounding box center [122, 49] width 66 height 8
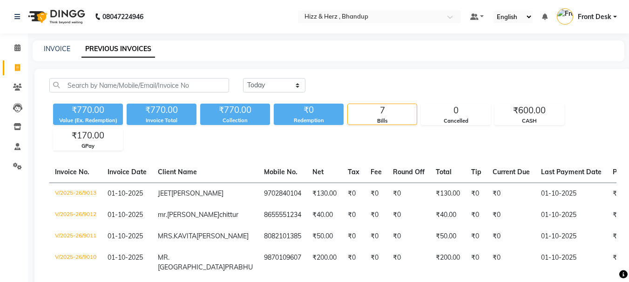
click at [51, 54] on div "INVOICE" at bounding box center [57, 49] width 27 height 10
click at [57, 49] on link "INVOICE" at bounding box center [57, 49] width 27 height 8
select select "629"
select select "service"
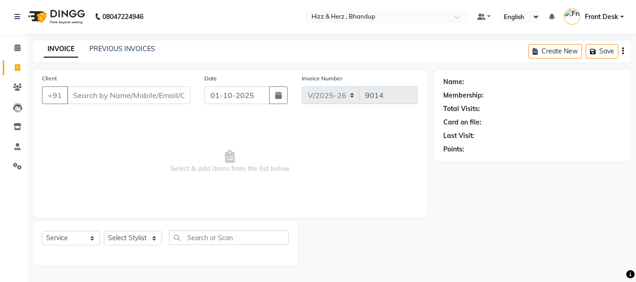
select select "629"
select select "service"
click at [99, 94] on input "Client" at bounding box center [128, 96] width 123 height 18
select select "629"
select select "service"
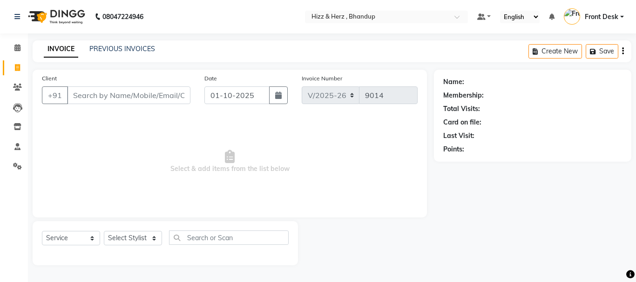
click at [144, 92] on input "Client" at bounding box center [128, 96] width 123 height 18
type input "8928002924"
click at [161, 94] on span "Add Client" at bounding box center [166, 95] width 37 height 9
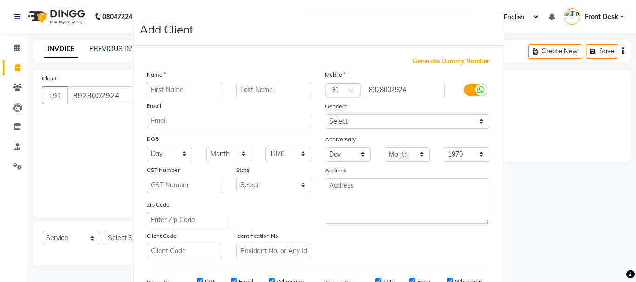
click at [207, 87] on input "text" at bounding box center [184, 90] width 75 height 14
click at [160, 92] on input "MR [PERSON_NAME]" at bounding box center [184, 90] width 75 height 14
type input "MR . [GEOGRAPHIC_DATA]"
click at [268, 88] on input "text" at bounding box center [273, 90] width 75 height 14
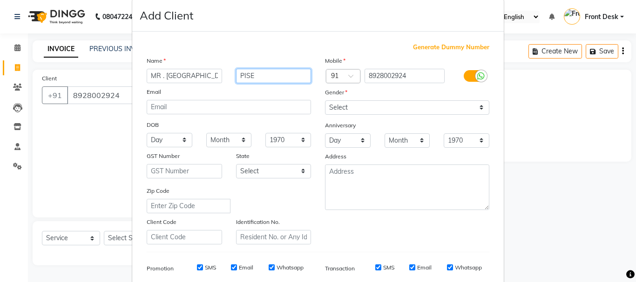
scroll to position [7, 0]
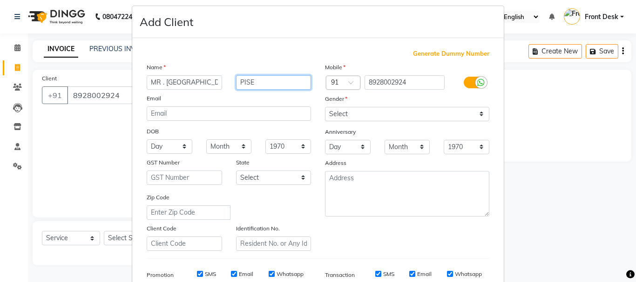
type input "PISE"
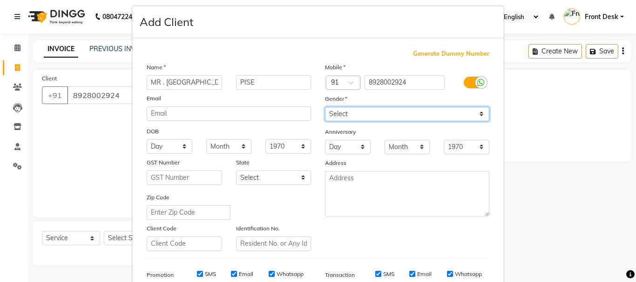
click at [374, 111] on select "Select [DEMOGRAPHIC_DATA] [DEMOGRAPHIC_DATA] Other Prefer Not To Say" at bounding box center [407, 114] width 164 height 14
select select "[DEMOGRAPHIC_DATA]"
click at [325, 107] on select "Select [DEMOGRAPHIC_DATA] [DEMOGRAPHIC_DATA] Other Prefer Not To Say" at bounding box center [407, 114] width 164 height 14
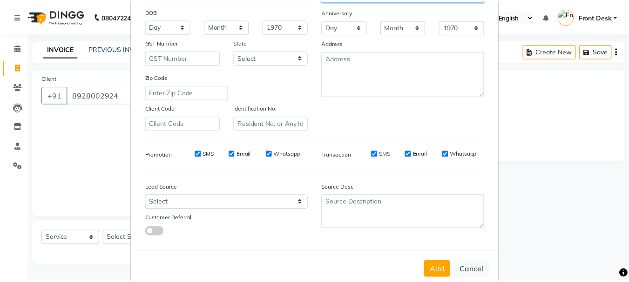
scroll to position [147, 0]
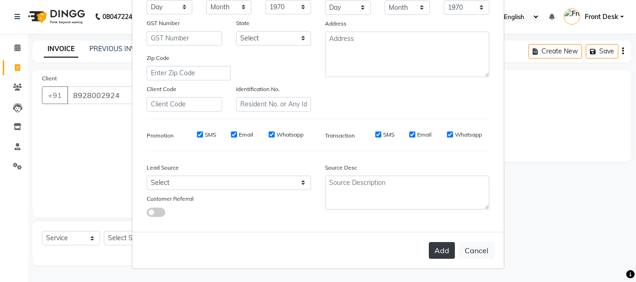
click at [429, 251] on button "Add" at bounding box center [442, 250] width 26 height 17
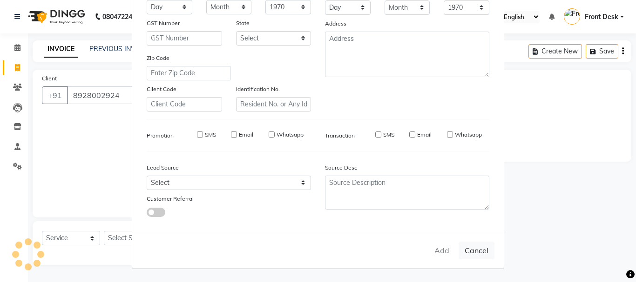
select select
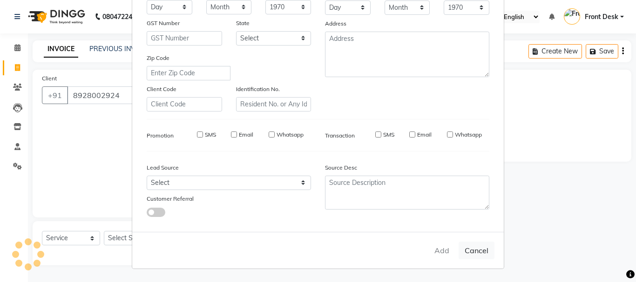
select select
checkbox input "false"
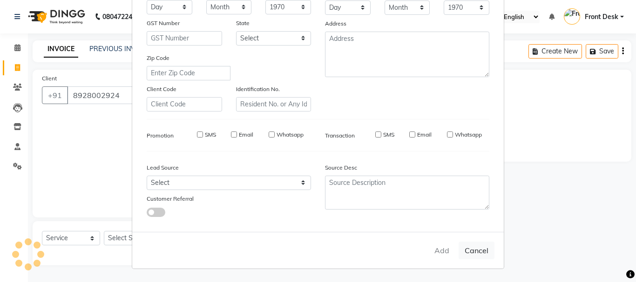
checkbox input "false"
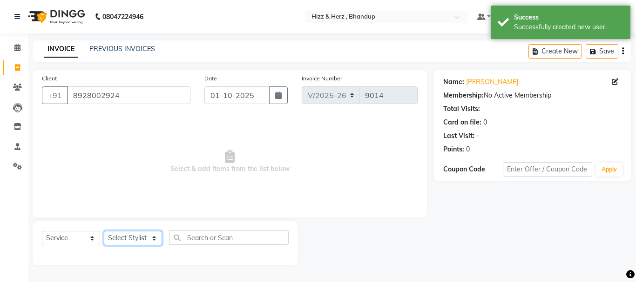
drag, startPoint x: 146, startPoint y: 238, endPoint x: 147, endPoint y: 233, distance: 5.3
click at [146, 238] on select "Select Stylist Front Desk [PERSON_NAME] HIZZ & HERZ 2 [PERSON_NAME] [PERSON_NAM…" at bounding box center [133, 238] width 58 height 14
select select "9146"
click at [104, 231] on select "Select Stylist Front Desk [PERSON_NAME] HIZZ & HERZ 2 [PERSON_NAME] [PERSON_NAM…" at bounding box center [133, 238] width 58 height 14
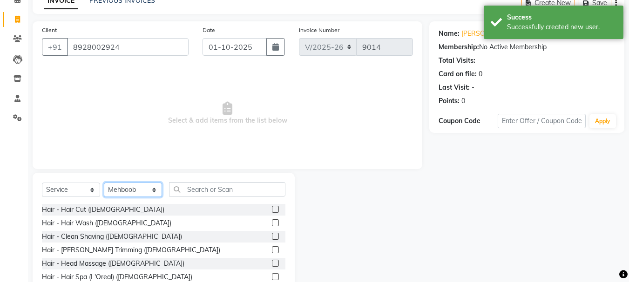
scroll to position [90, 0]
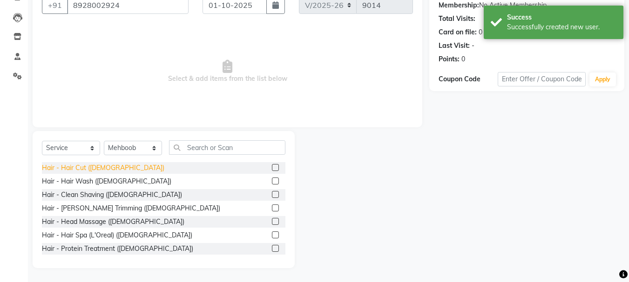
click at [85, 169] on div "Hair - Hair Cut ([DEMOGRAPHIC_DATA])" at bounding box center [103, 168] width 122 height 10
checkbox input "false"
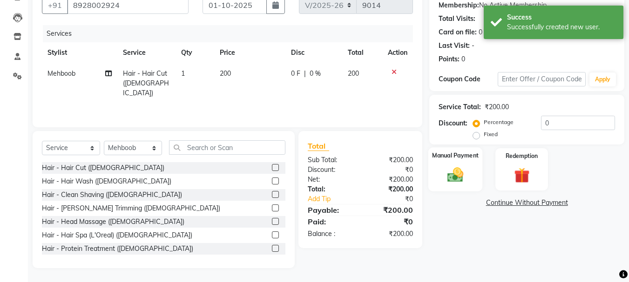
click at [458, 174] on img at bounding box center [455, 175] width 26 height 19
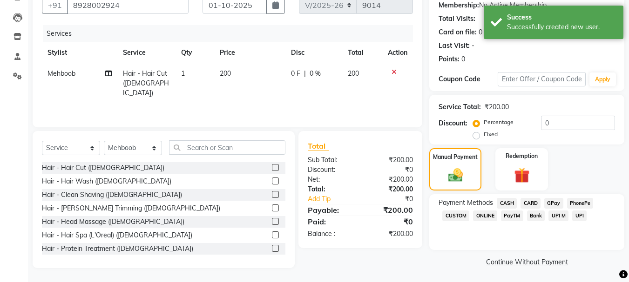
scroll to position [91, 0]
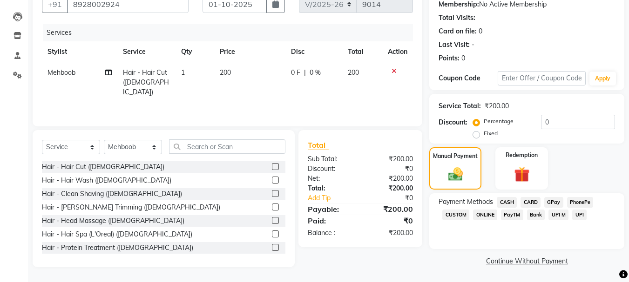
click at [548, 203] on span "GPay" at bounding box center [553, 202] width 19 height 11
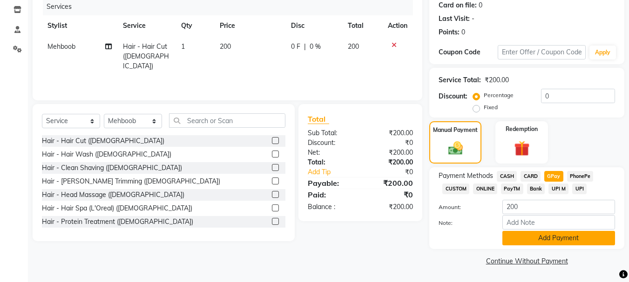
click at [554, 235] on button "Add Payment" at bounding box center [558, 238] width 113 height 14
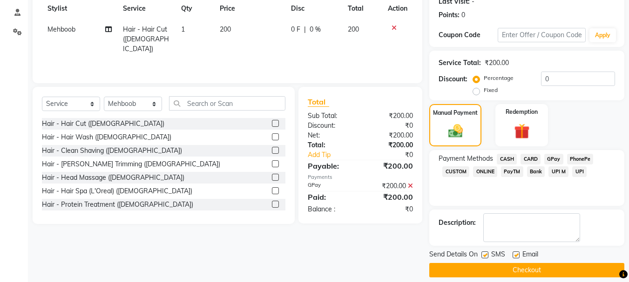
scroll to position [144, 0]
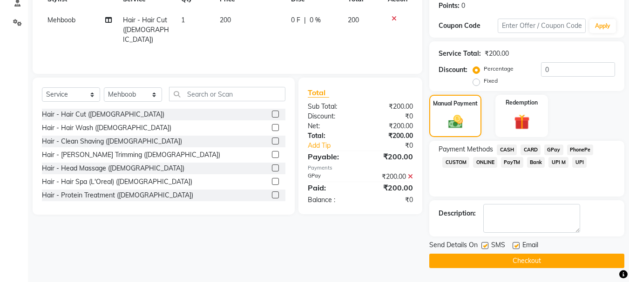
click at [530, 259] on button "Checkout" at bounding box center [526, 261] width 195 height 14
